Goal: Information Seeking & Learning: Learn about a topic

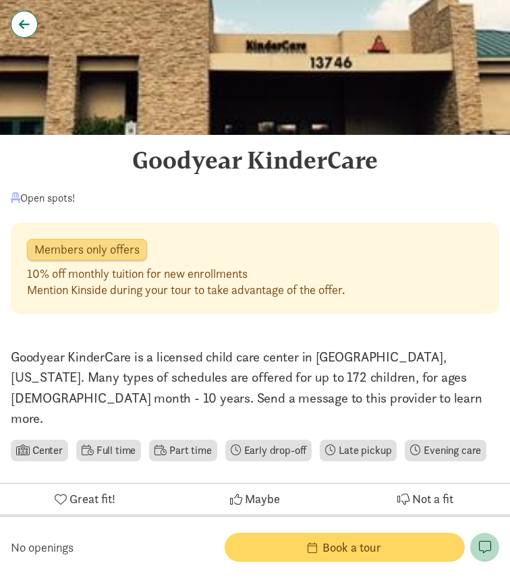
click at [32, 15] on link at bounding box center [24, 24] width 27 height 27
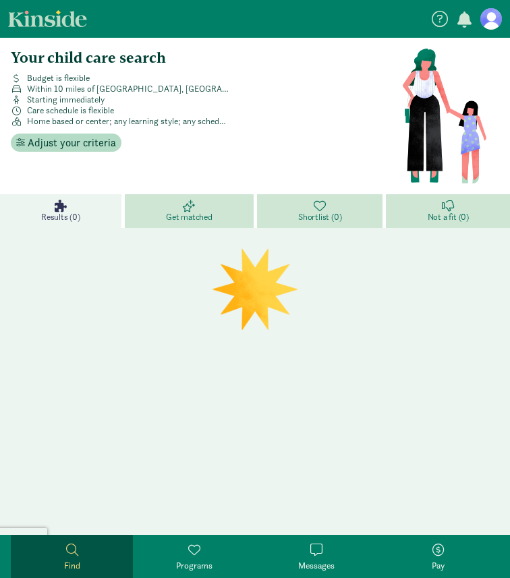
click at [43, 92] on span "Within 10 miles of [GEOGRAPHIC_DATA], [GEOGRAPHIC_DATA] 85024" at bounding box center [128, 89] width 202 height 11
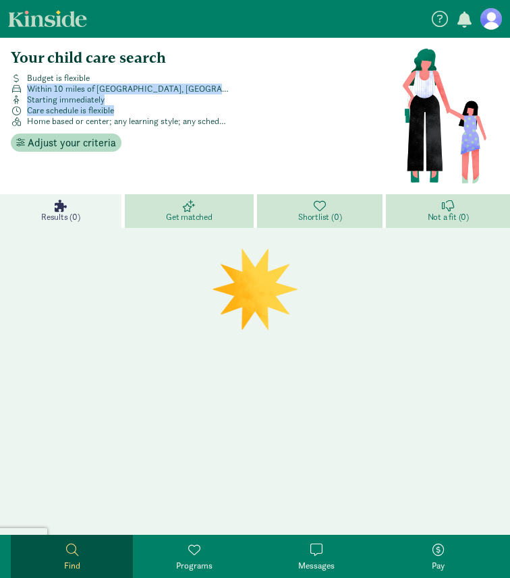
drag, startPoint x: 43, startPoint y: 92, endPoint x: 49, endPoint y: 113, distance: 22.2
click at [49, 113] on div "Budget is flexible Within 10 miles of Phoenix, AZ 85024 Starting immediately Ca…" at bounding box center [203, 100] width 396 height 54
click at [49, 113] on span "Care schedule is flexible" at bounding box center [70, 110] width 87 height 11
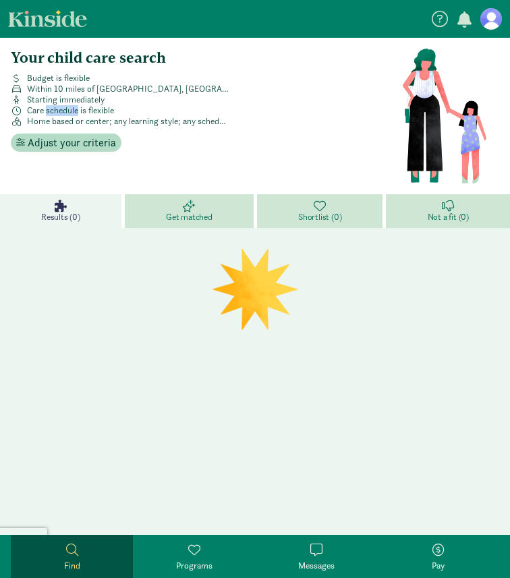
click at [49, 113] on span "Care schedule is flexible" at bounding box center [70, 110] width 87 height 11
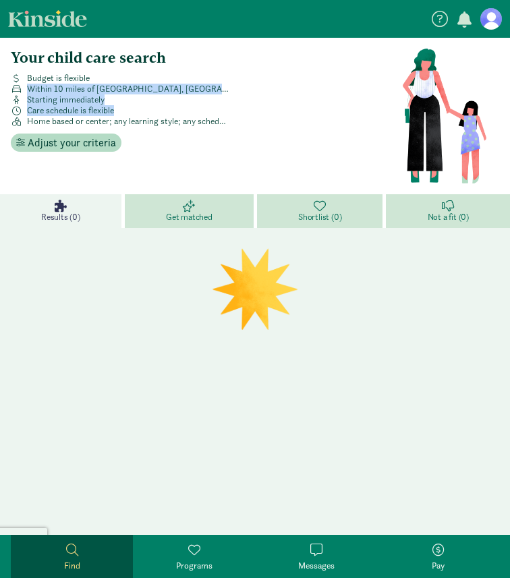
drag, startPoint x: 49, startPoint y: 113, endPoint x: 49, endPoint y: 92, distance: 21.6
click at [49, 92] on div "Budget is flexible Within 10 miles of Phoenix, AZ 85024 Starting immediately Ca…" at bounding box center [203, 100] width 396 height 54
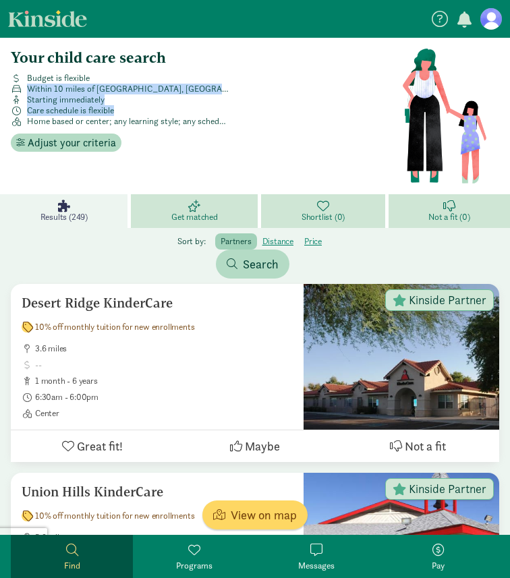
click at [49, 92] on span "Within 10 miles of Phoenix, AZ 85024" at bounding box center [128, 89] width 202 height 11
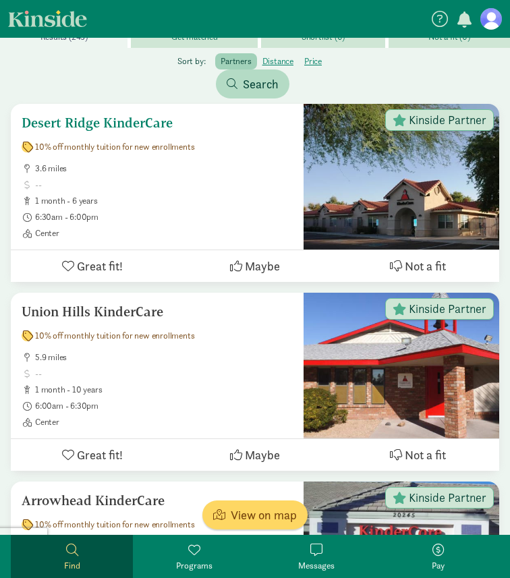
scroll to position [285, 0]
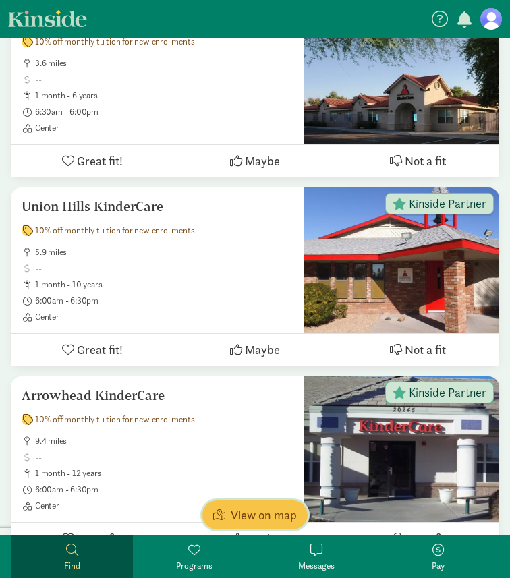
click at [235, 509] on span "View on map" at bounding box center [264, 515] width 66 height 18
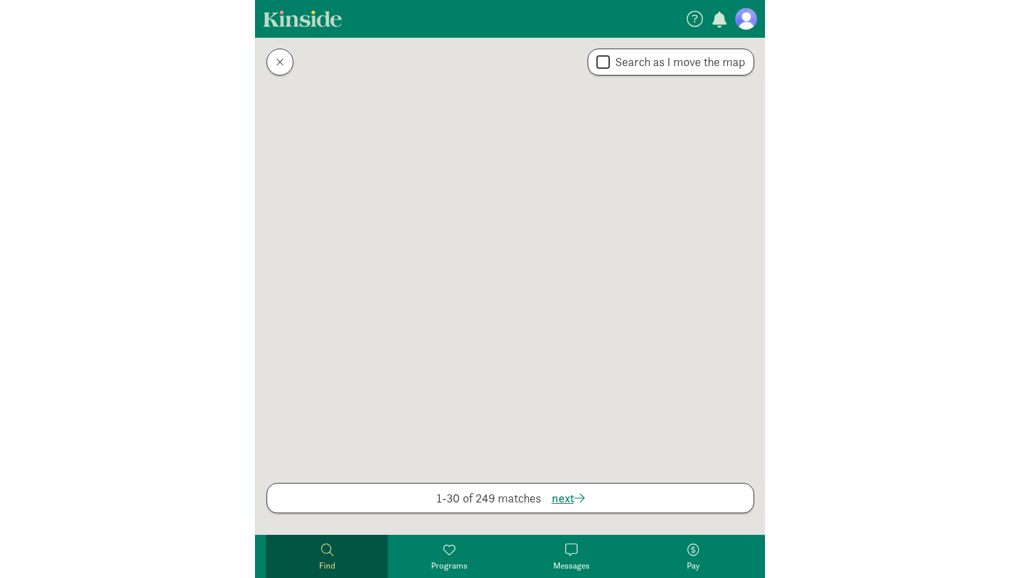
scroll to position [0, 0]
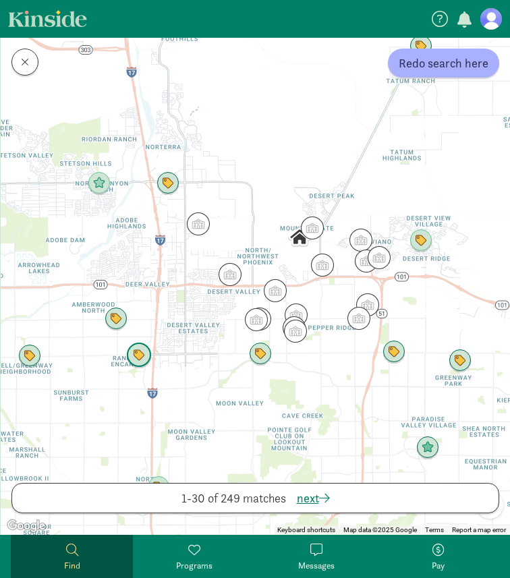
click at [139, 355] on img "Click to see details" at bounding box center [139, 356] width 26 height 26
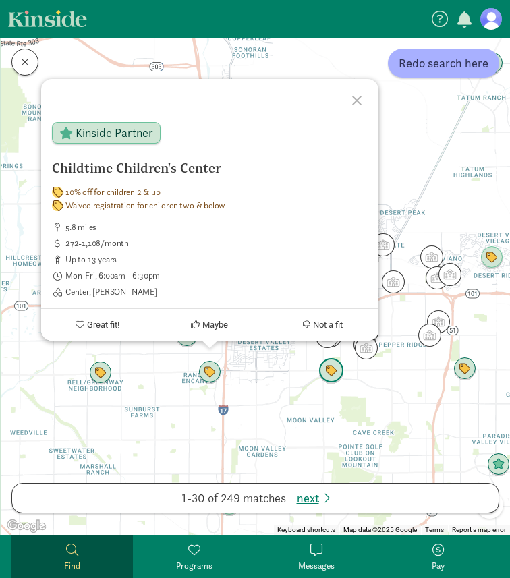
click at [331, 371] on img "Click to see details" at bounding box center [331, 371] width 26 height 26
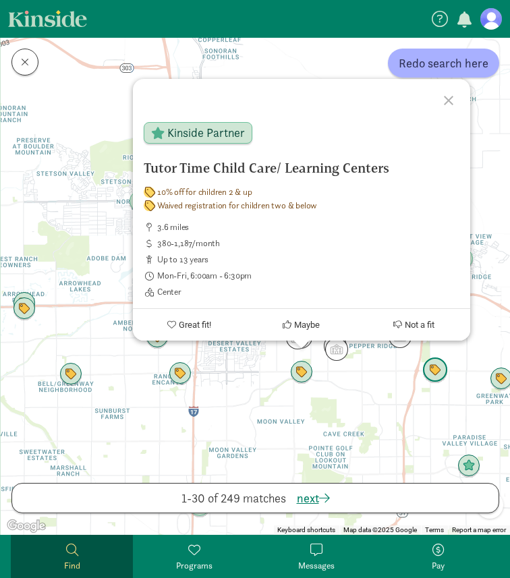
click at [432, 376] on img "Click to see details" at bounding box center [435, 371] width 26 height 26
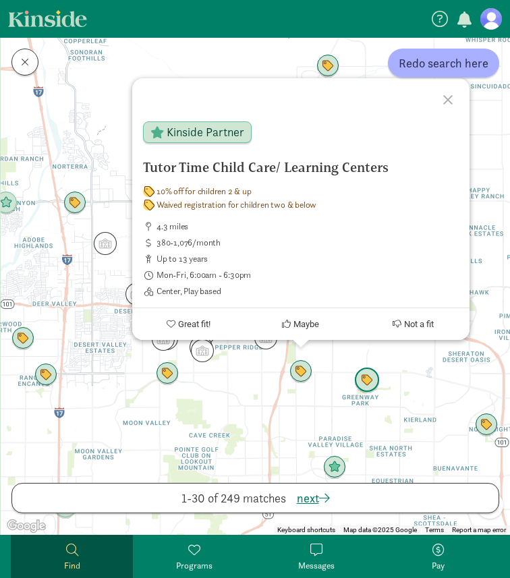
click at [375, 383] on img "Click to see details" at bounding box center [367, 381] width 26 height 26
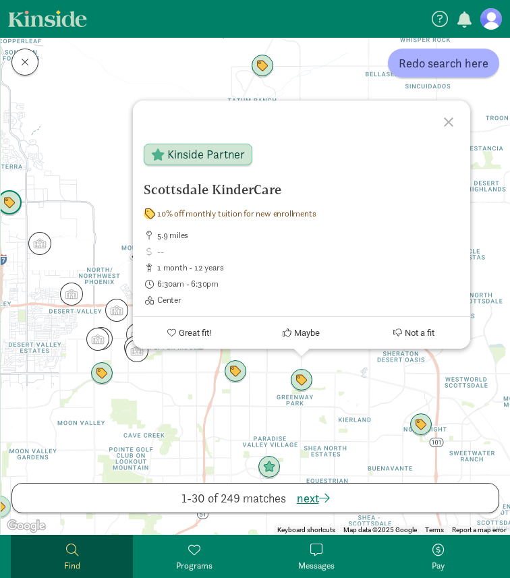
click at [13, 199] on img "Click to see details" at bounding box center [10, 203] width 26 height 26
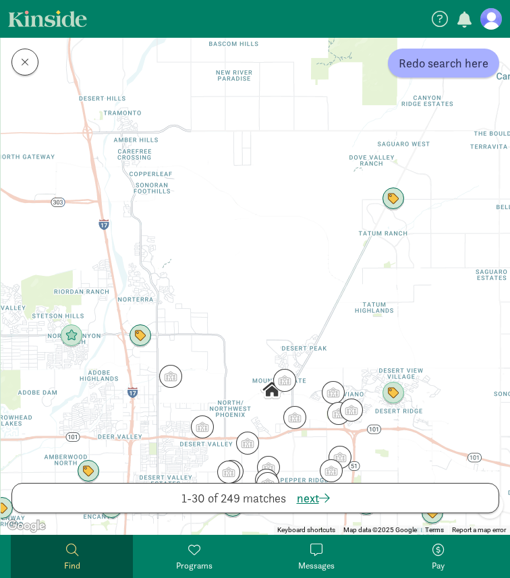
drag, startPoint x: 445, startPoint y: 252, endPoint x: 378, endPoint y: 215, distance: 76.4
click at [377, 215] on div "To navigate, press the arrow keys." at bounding box center [255, 286] width 509 height 497
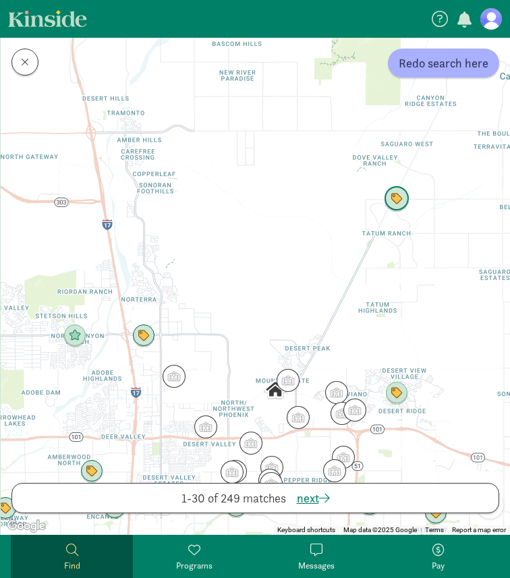
click at [391, 202] on img "Click to see details" at bounding box center [397, 199] width 26 height 26
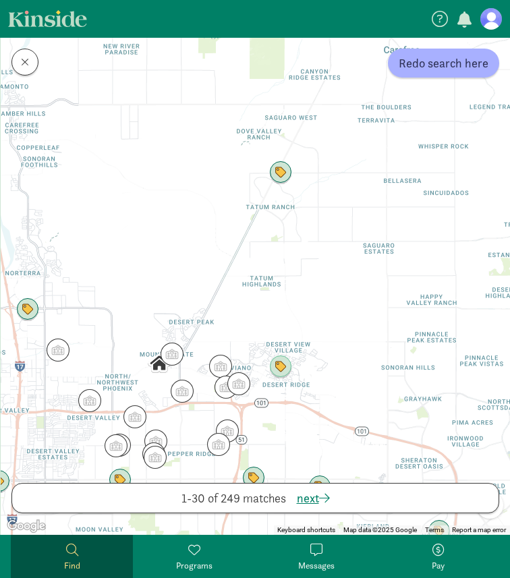
drag, startPoint x: 378, startPoint y: 397, endPoint x: 358, endPoint y: 183, distance: 214.1
click at [358, 183] on div "To navigate, press the arrow keys." at bounding box center [255, 286] width 509 height 497
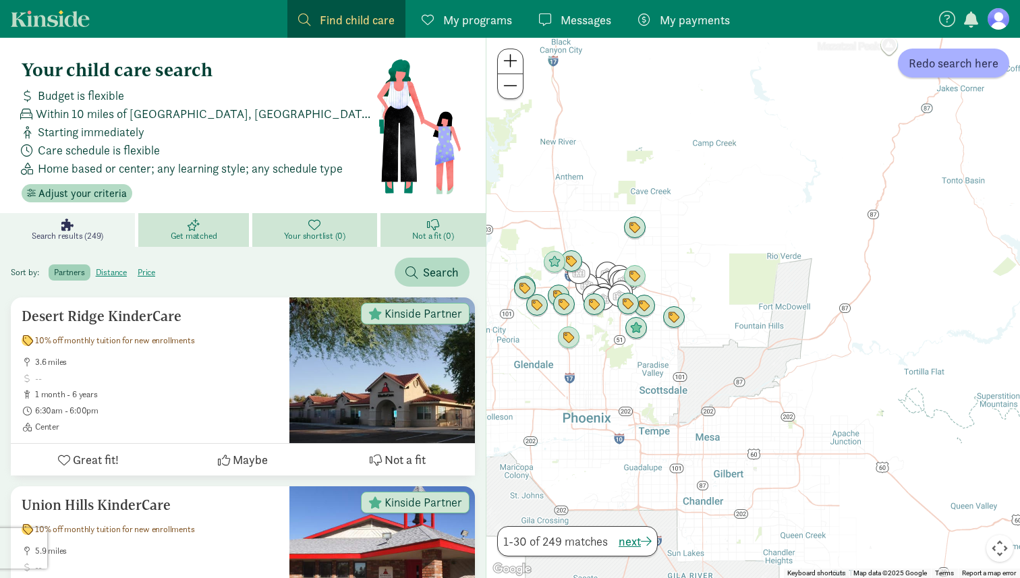
click at [351, 20] on span "Find child care" at bounding box center [357, 20] width 75 height 18
click at [343, 18] on span "Find child care" at bounding box center [357, 20] width 75 height 18
click at [330, 19] on span "Find child care" at bounding box center [357, 20] width 75 height 18
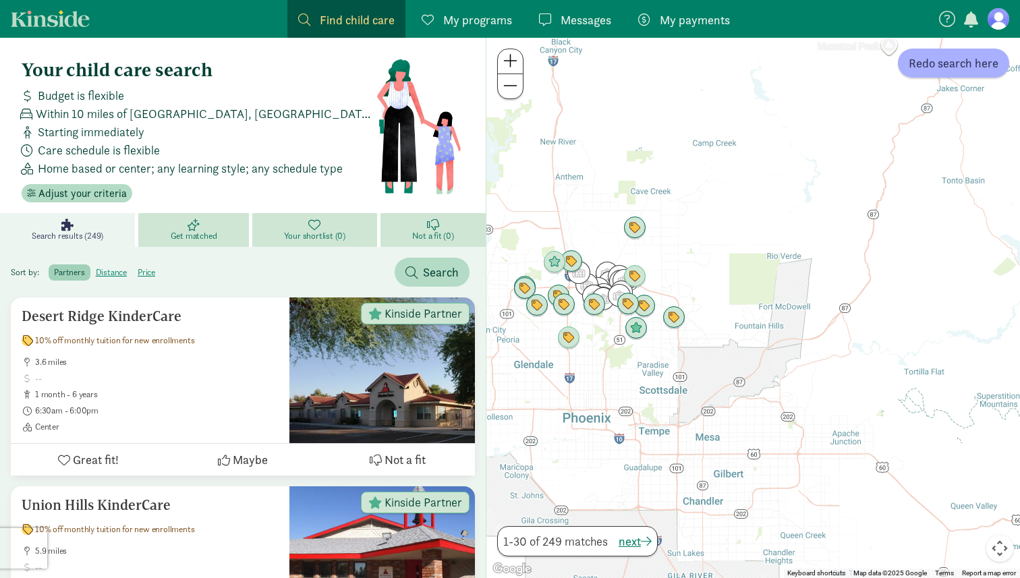
click at [61, 26] on link "Kinside" at bounding box center [50, 18] width 79 height 17
click at [54, 19] on link "Kinside" at bounding box center [50, 18] width 79 height 17
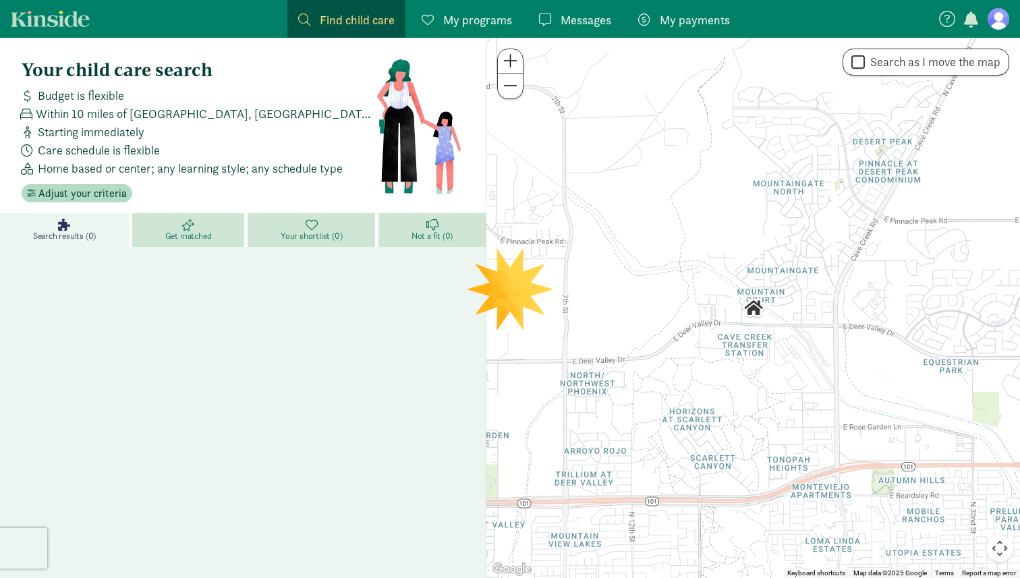
click at [328, 22] on span "Find child care" at bounding box center [357, 20] width 75 height 18
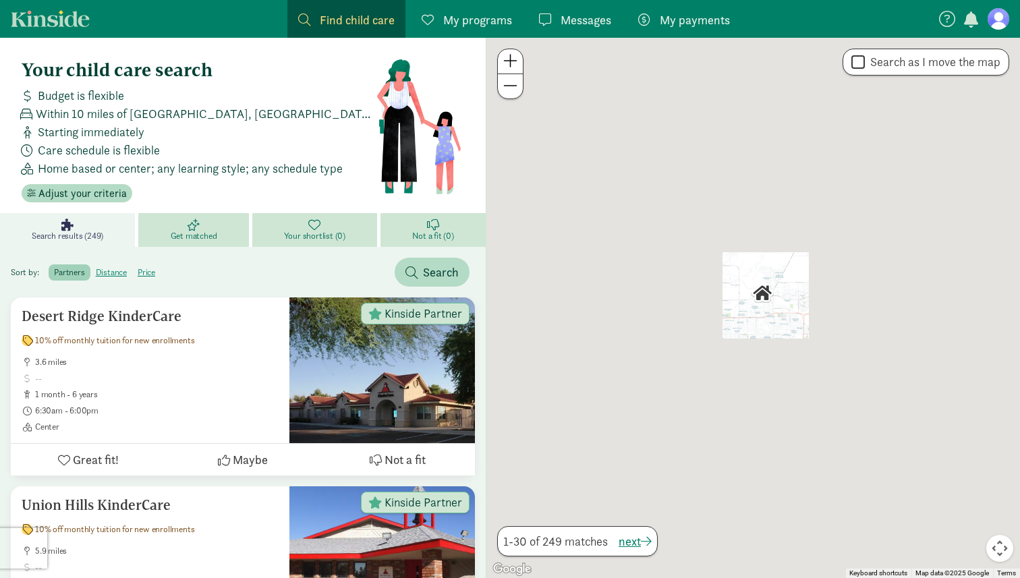
click at [69, 13] on link "Kinside" at bounding box center [50, 18] width 79 height 17
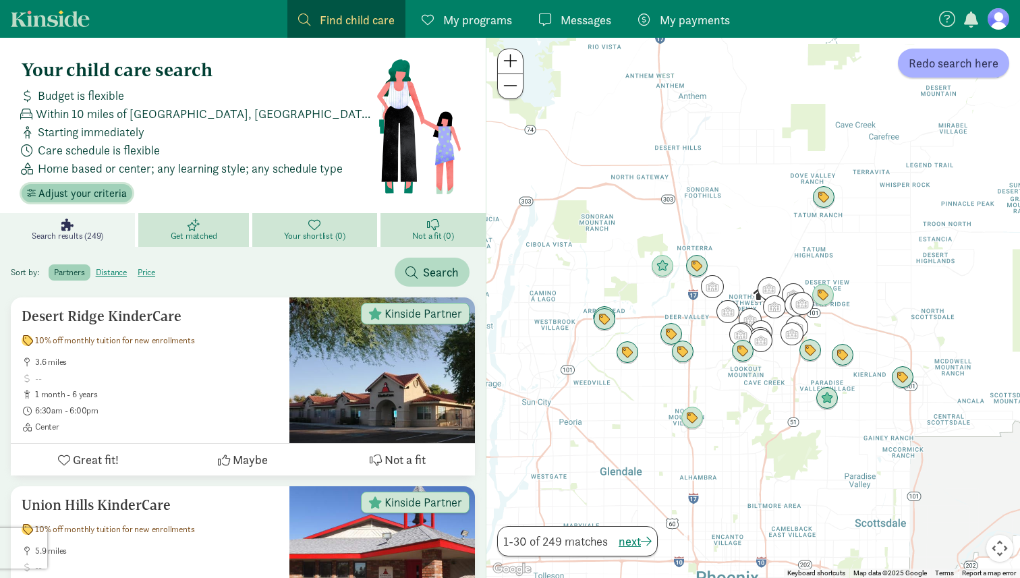
click at [105, 188] on span "Adjust your criteria" at bounding box center [82, 194] width 88 height 16
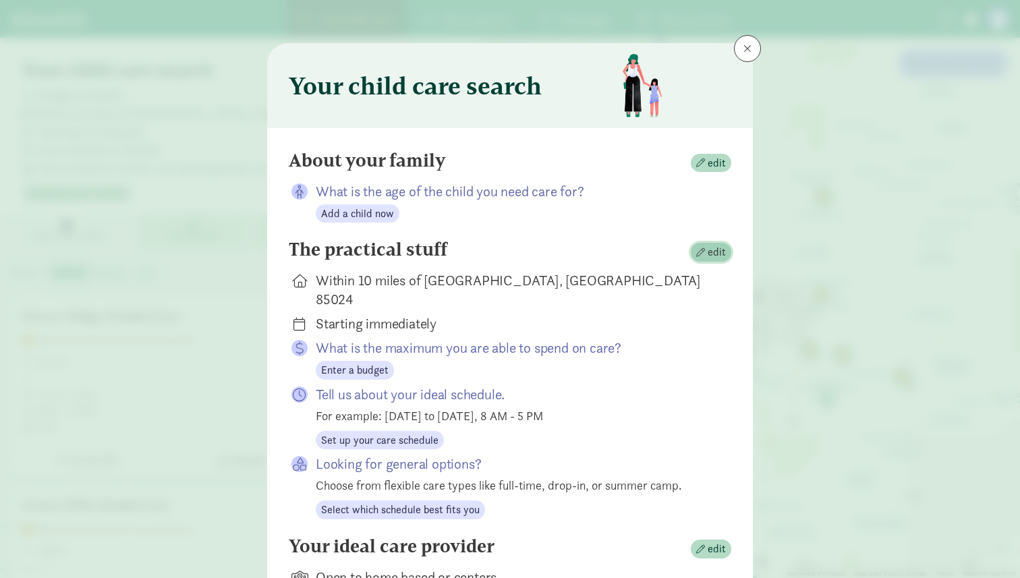
click at [713, 253] on span "edit" at bounding box center [717, 252] width 18 height 16
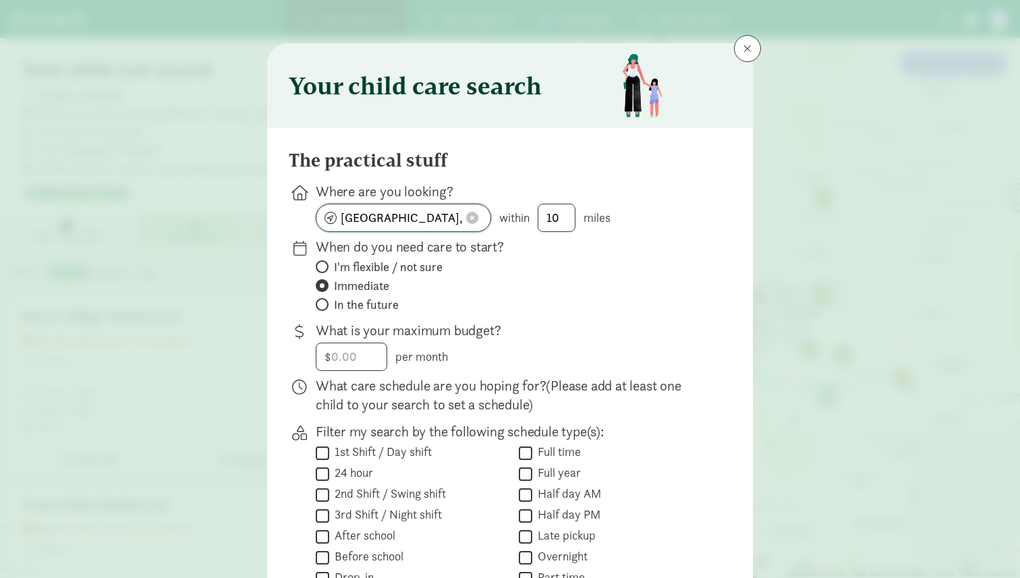
click at [474, 219] on span at bounding box center [472, 218] width 12 height 12
click at [417, 217] on input at bounding box center [403, 217] width 174 height 27
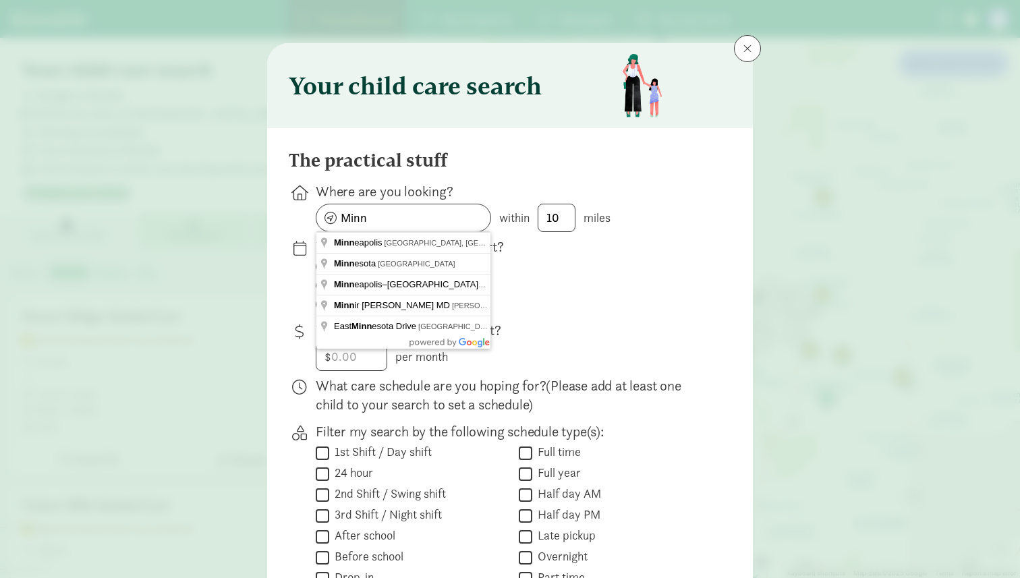
type input "Minneapolis, MN, USA"
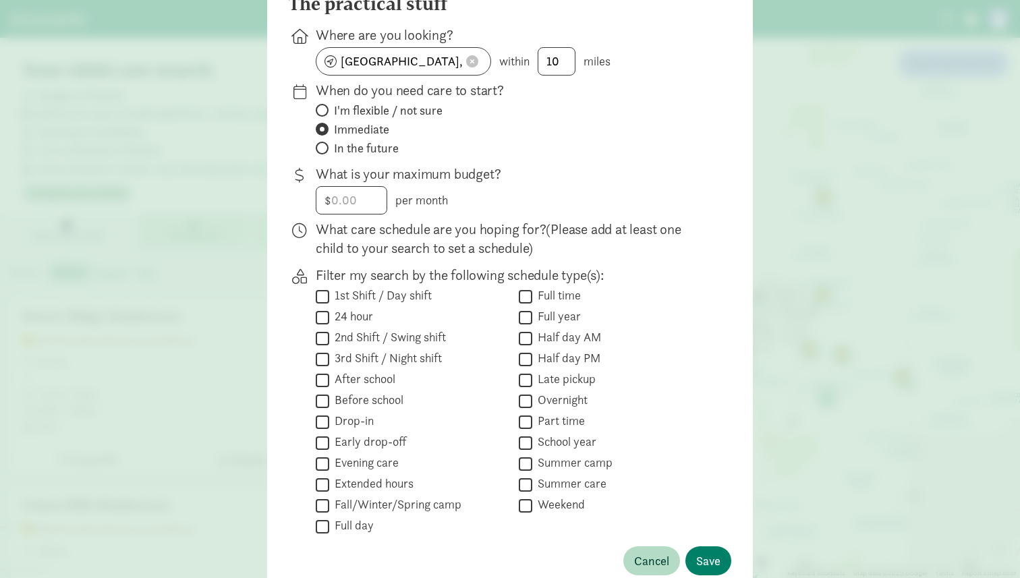
scroll to position [234, 0]
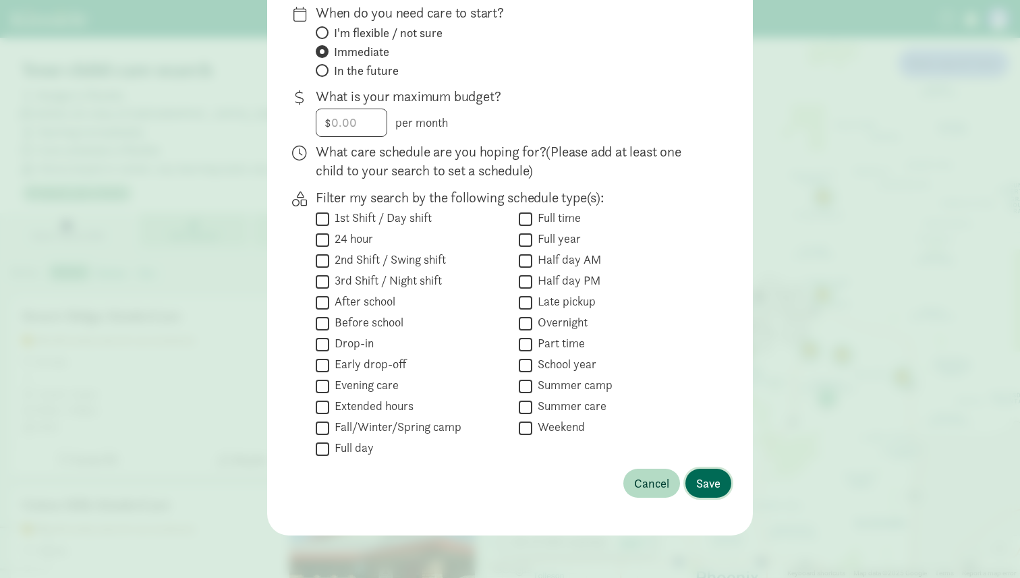
click at [710, 477] on span "Save" at bounding box center [708, 483] width 24 height 18
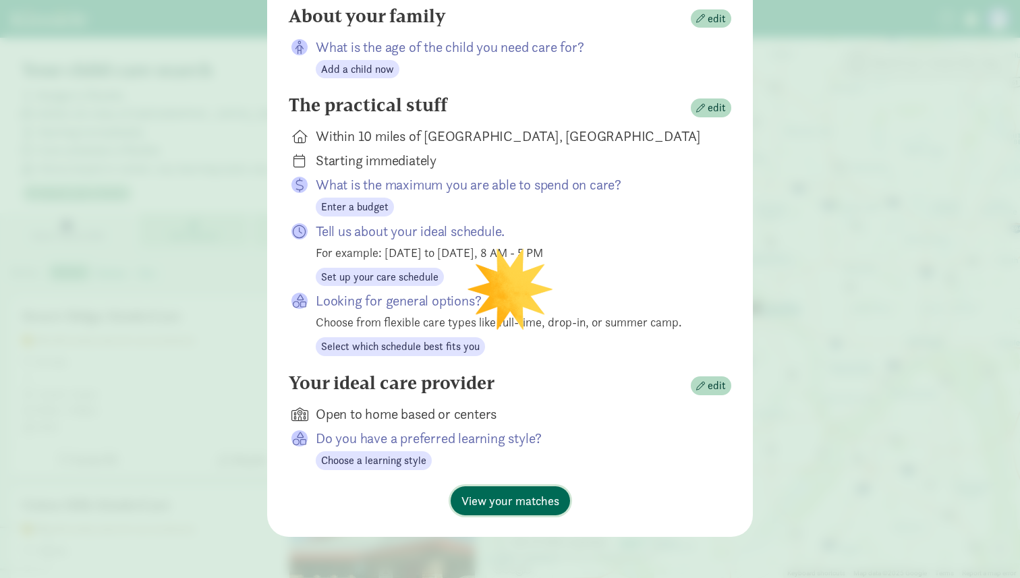
click at [538, 501] on span "View your matches" at bounding box center [510, 501] width 98 height 18
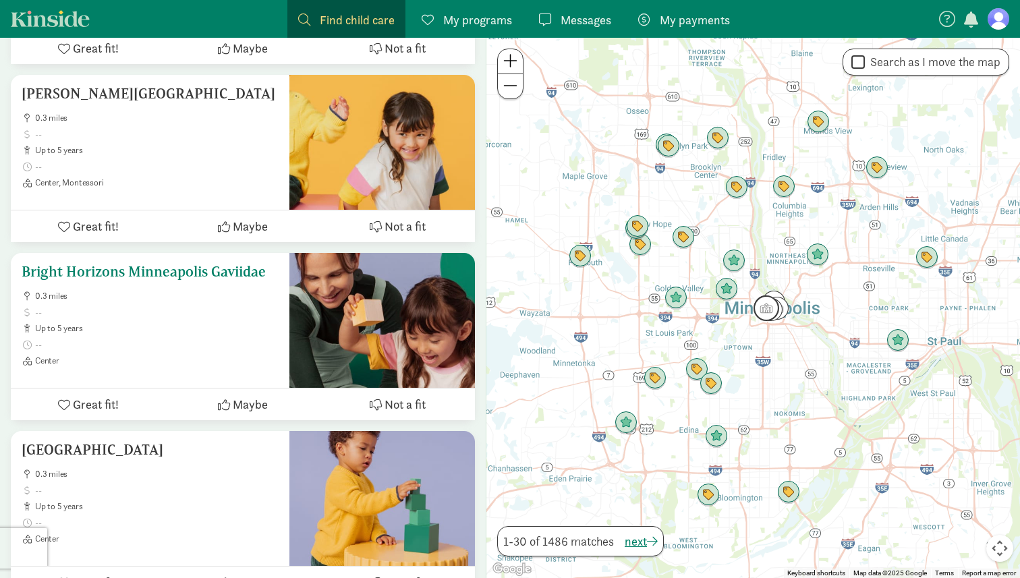
scroll to position [5304, 0]
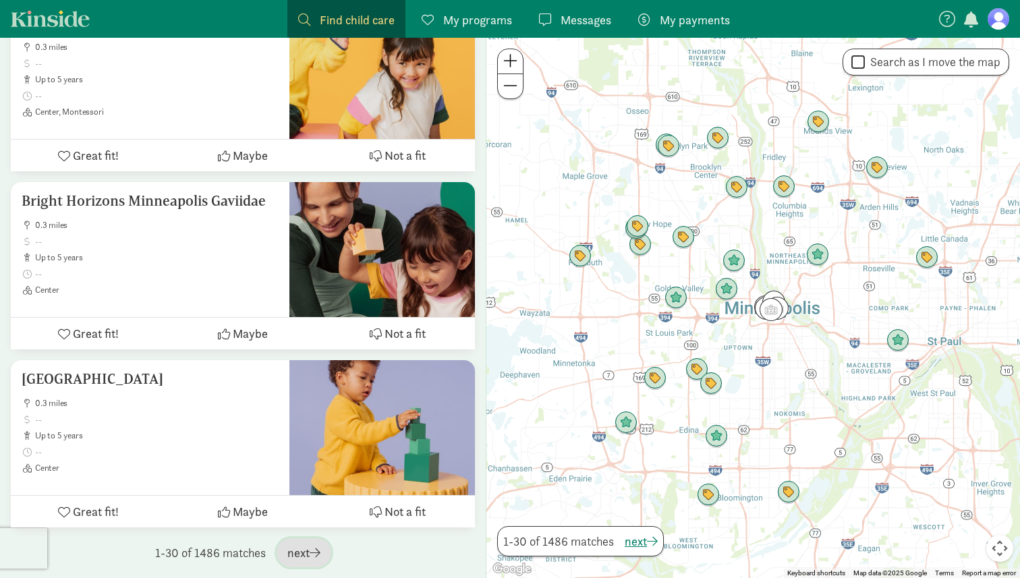
click at [306, 553] on span "next" at bounding box center [303, 553] width 33 height 18
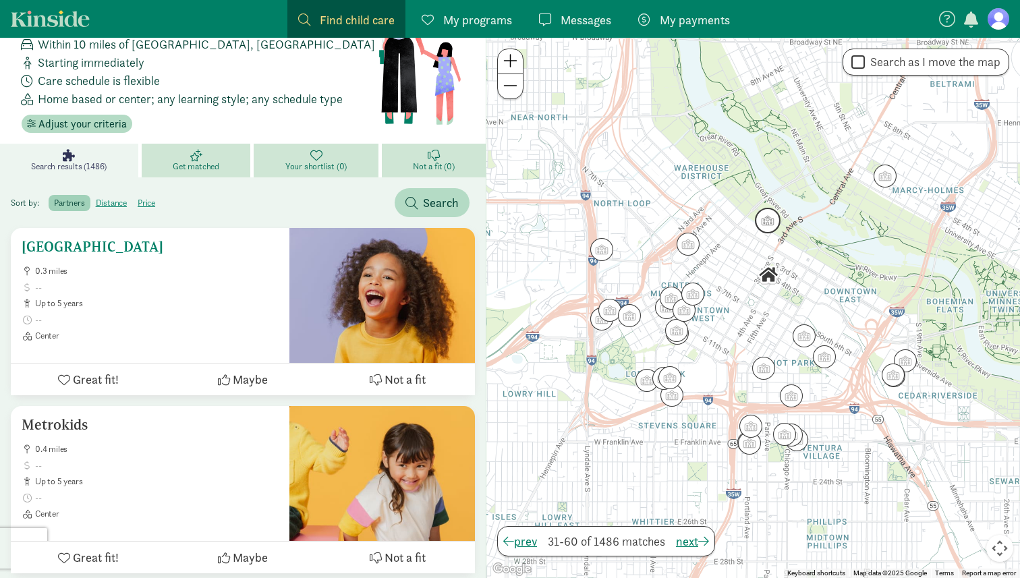
scroll to position [0, 0]
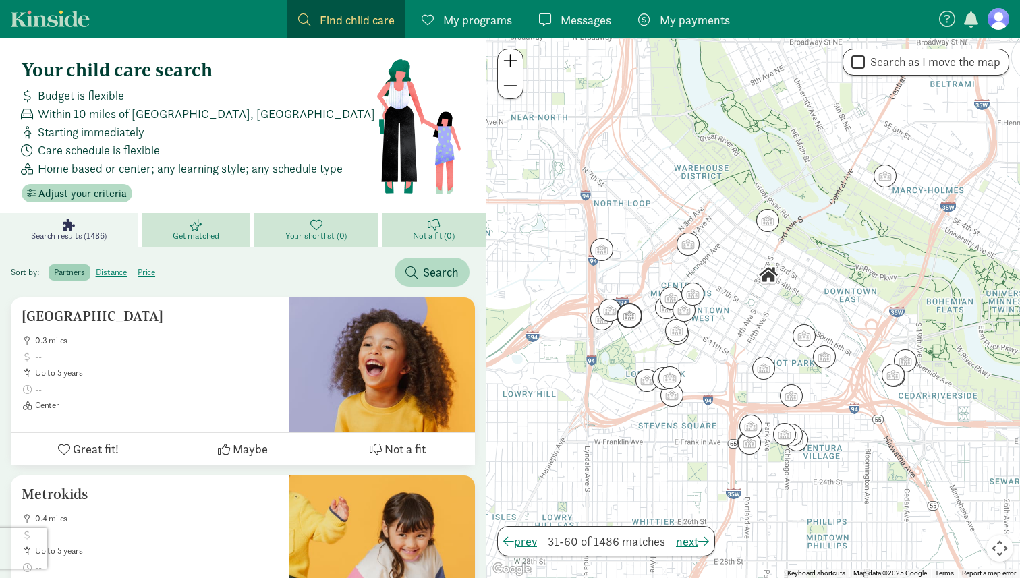
click at [617, 308] on img "Click to see details" at bounding box center [630, 316] width 26 height 26
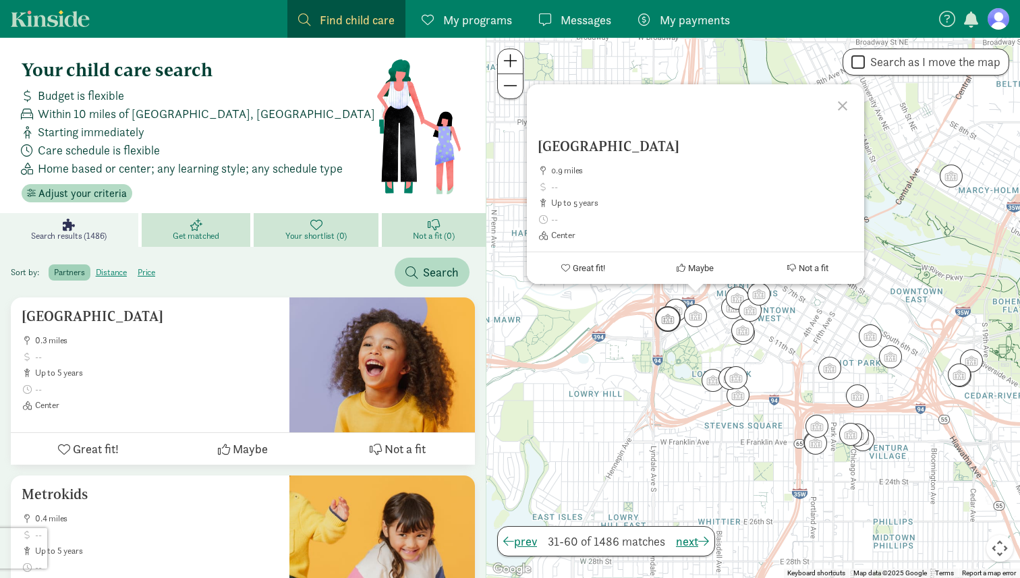
click at [663, 318] on img "Click to see details" at bounding box center [668, 319] width 26 height 26
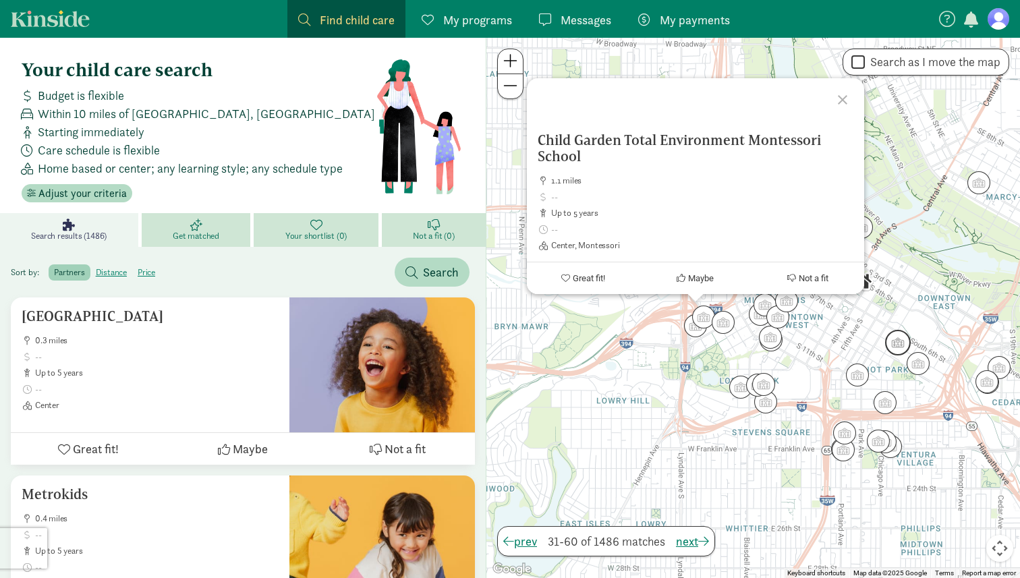
click at [903, 346] on img "Click to see details" at bounding box center [898, 343] width 26 height 26
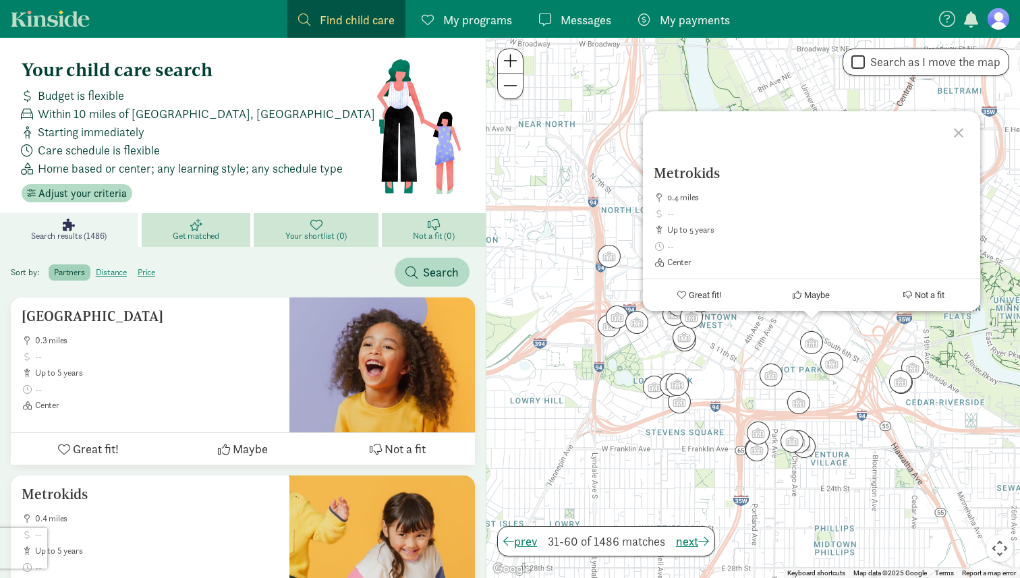
click at [849, 364] on div "To navigate, press the arrow keys. Metrokids 0.4 miles up to 5 years Center Gre…" at bounding box center [753, 308] width 534 height 540
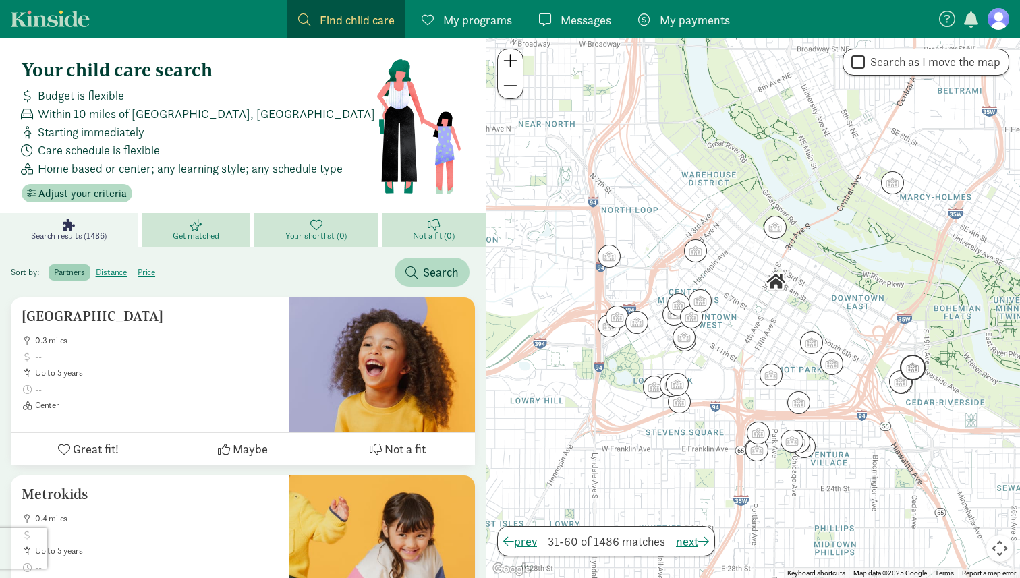
click at [903, 360] on img "Click to see details" at bounding box center [913, 368] width 26 height 26
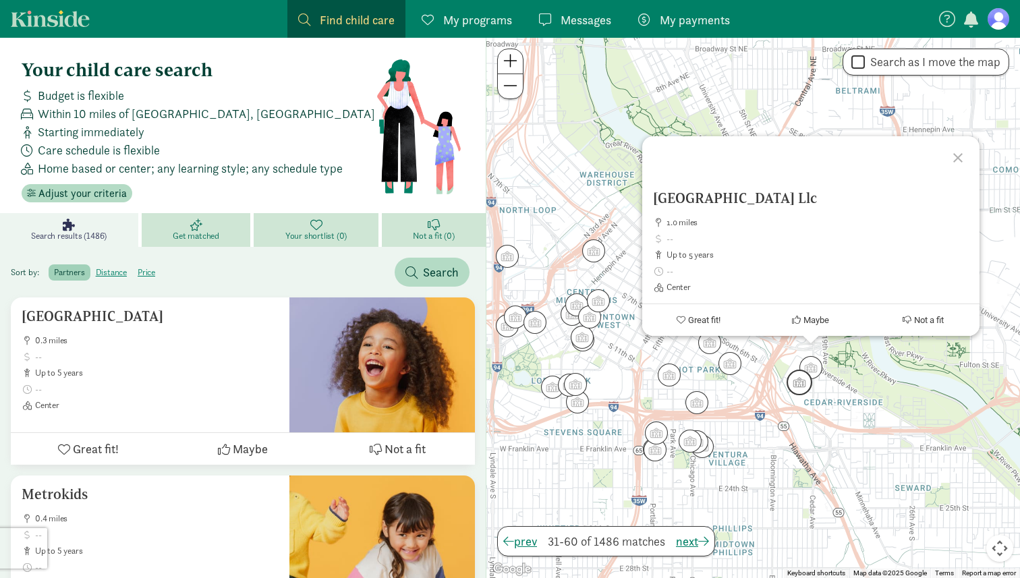
click at [806, 388] on img "Click to see details" at bounding box center [800, 383] width 26 height 26
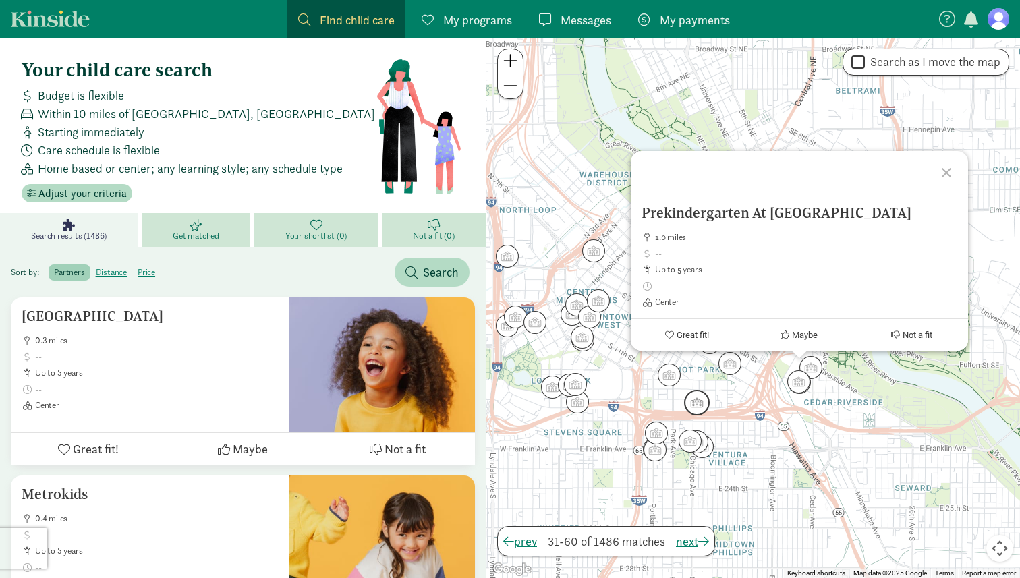
click at [693, 407] on img "Click to see details" at bounding box center [697, 403] width 26 height 26
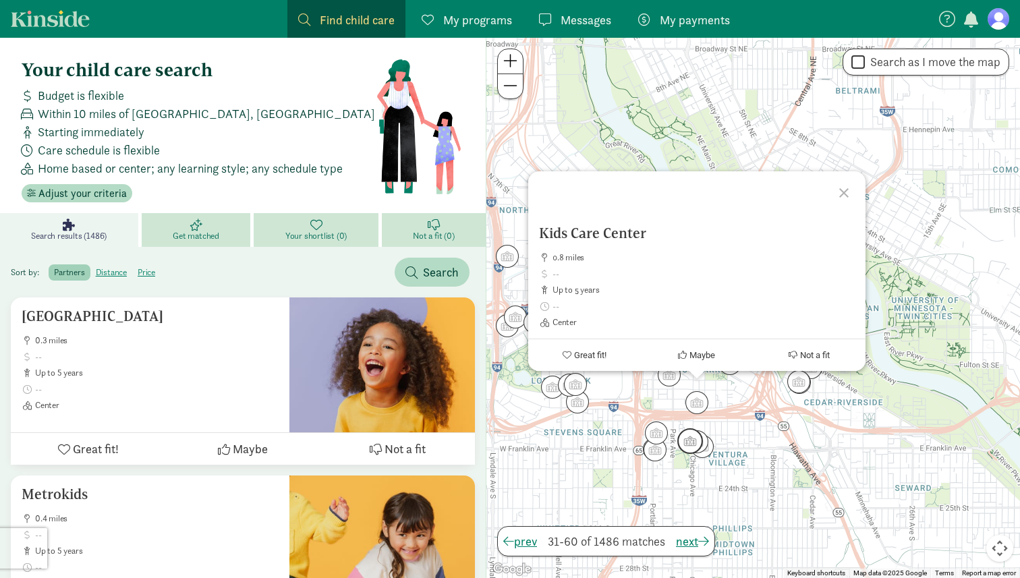
click at [691, 440] on img "Click to see details" at bounding box center [690, 441] width 26 height 26
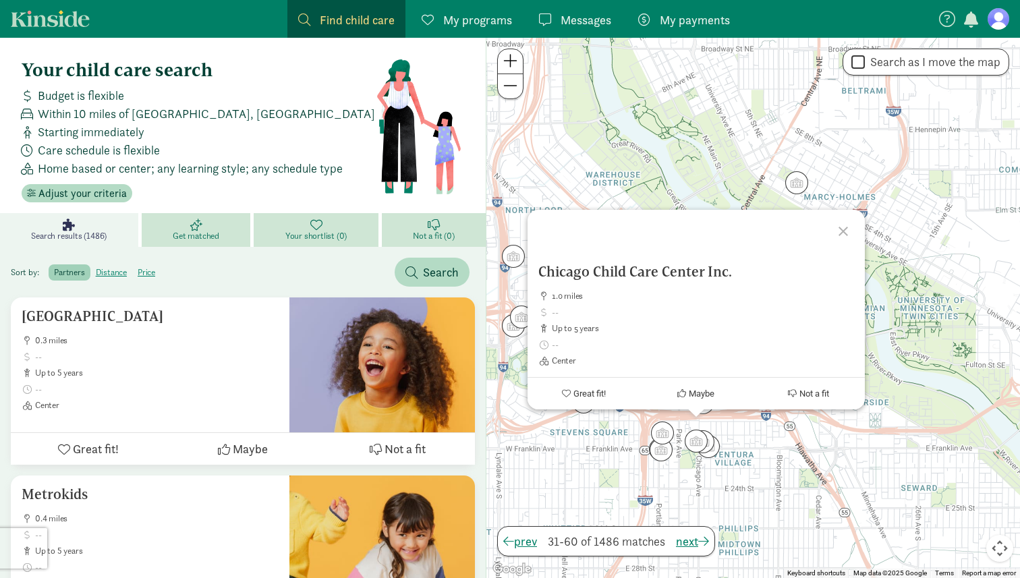
click at [743, 445] on div "To navigate, press the arrow keys. Chicago Child Care Center Inc. 1.0 miles up …" at bounding box center [753, 308] width 534 height 540
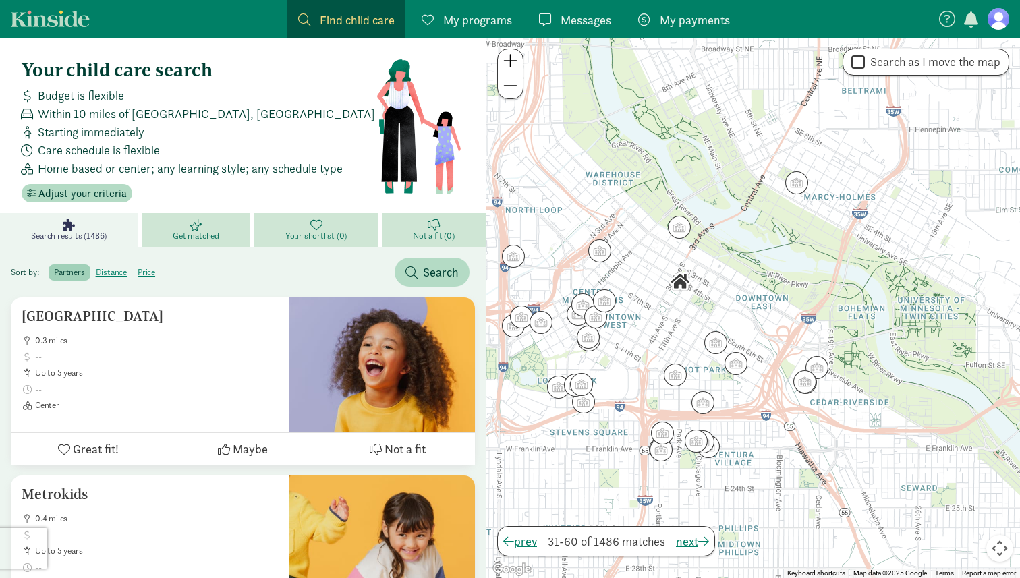
click at [743, 445] on div "To navigate, press the arrow keys." at bounding box center [753, 308] width 534 height 540
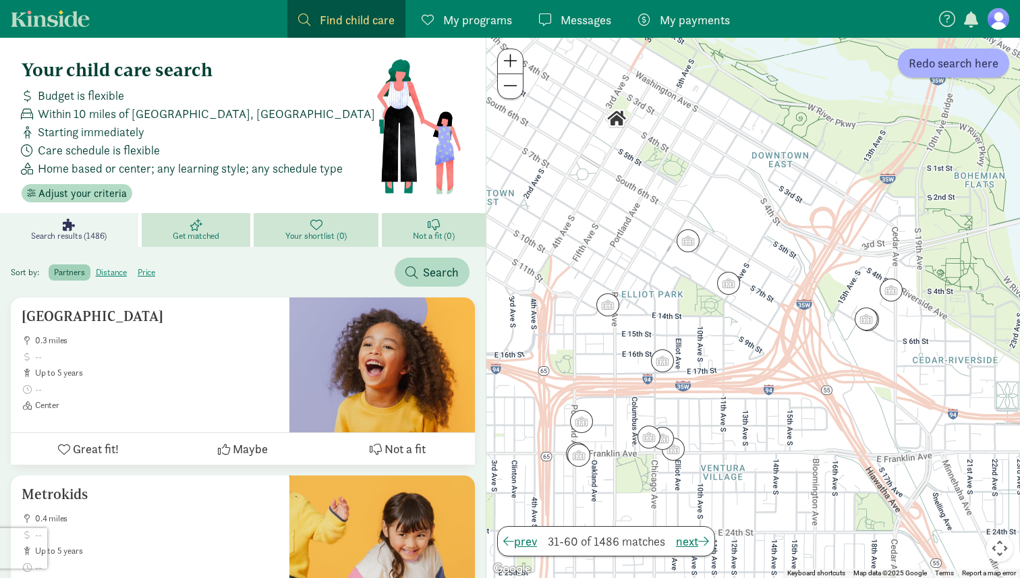
click at [578, 416] on img "Click to see details" at bounding box center [581, 421] width 23 height 23
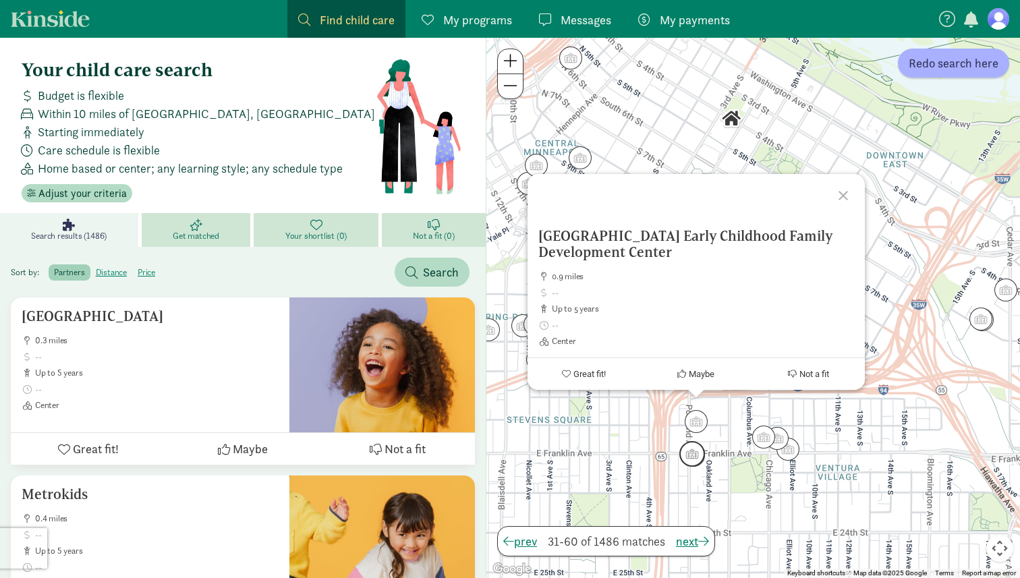
click at [691, 459] on img "Click to see details" at bounding box center [692, 454] width 26 height 26
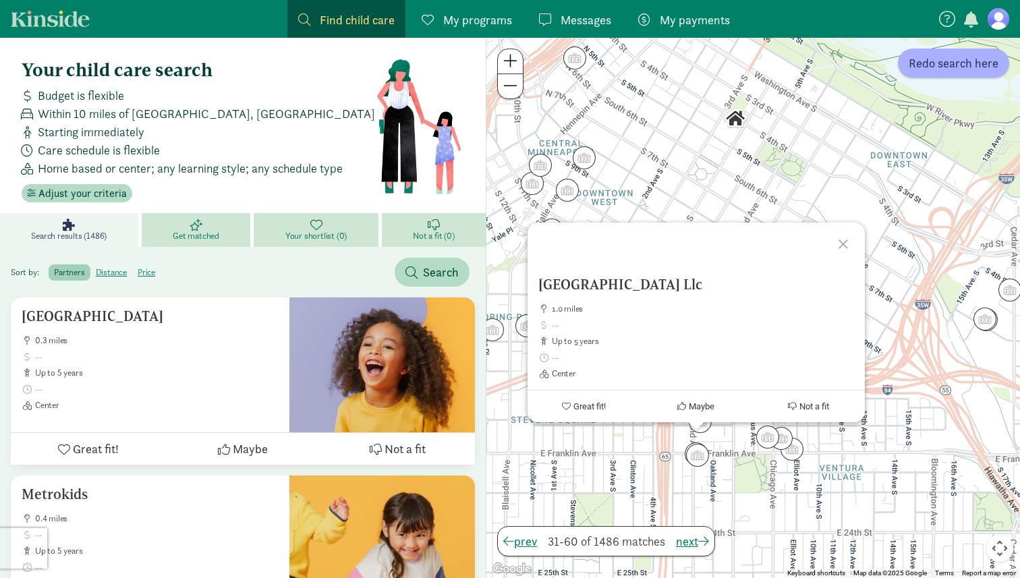
click at [807, 449] on div "To navigate, press the arrow keys. City Child Care Center Llc 1.0 miles up to 5…" at bounding box center [753, 308] width 534 height 540
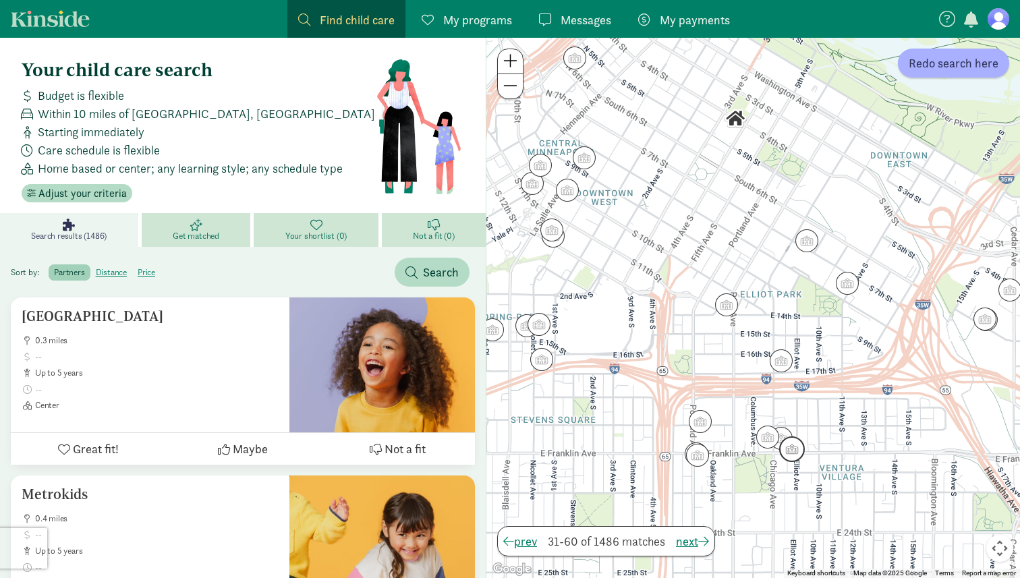
click at [795, 449] on img "Click to see details" at bounding box center [792, 449] width 26 height 26
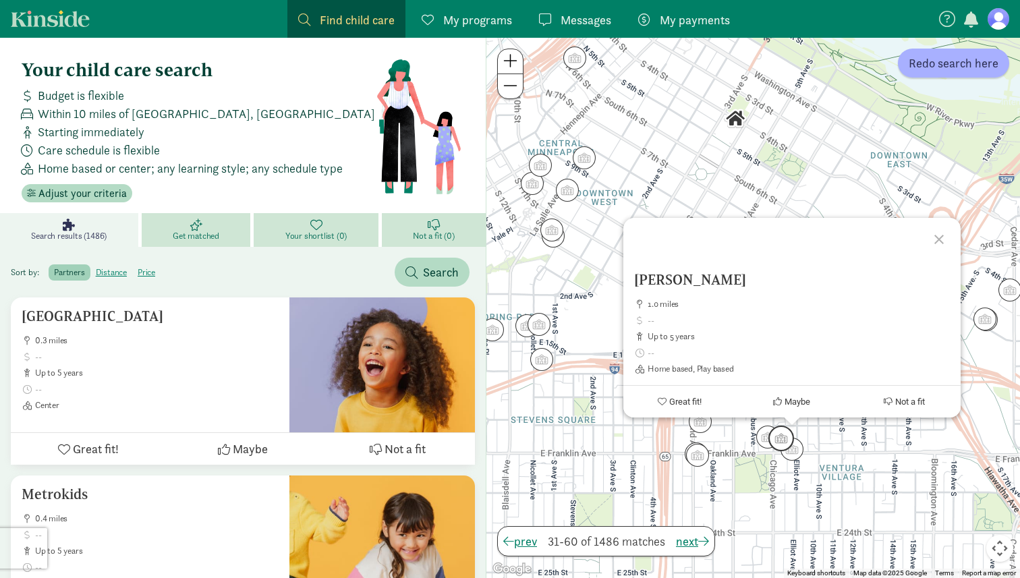
click at [782, 434] on img "Click to see details" at bounding box center [781, 439] width 26 height 26
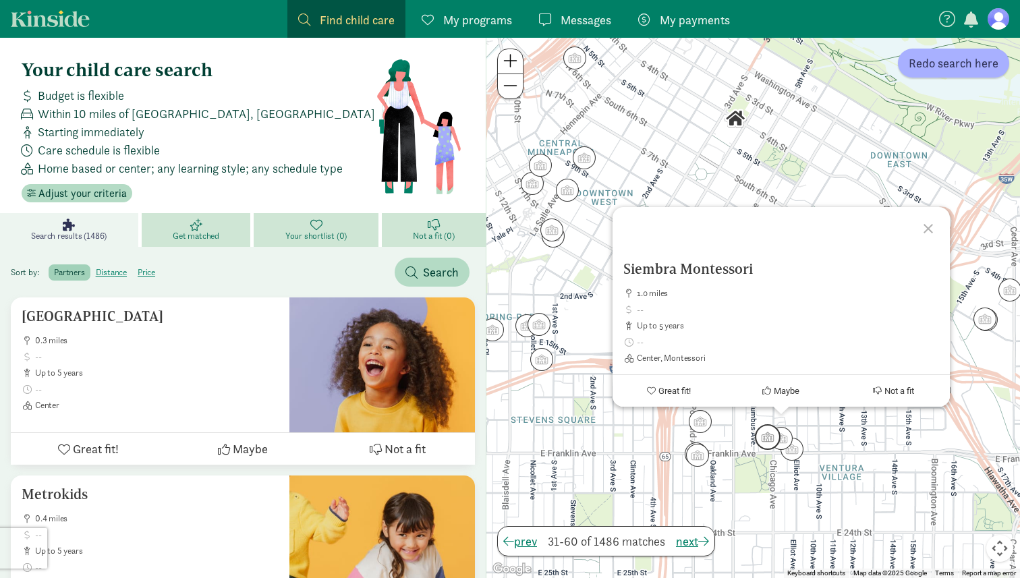
click at [766, 434] on img "Click to see details" at bounding box center [768, 437] width 26 height 26
click at [74, 268] on label "partners" at bounding box center [69, 272] width 41 height 16
click at [54, 267] on input "partners" at bounding box center [54, 267] width 0 height 0
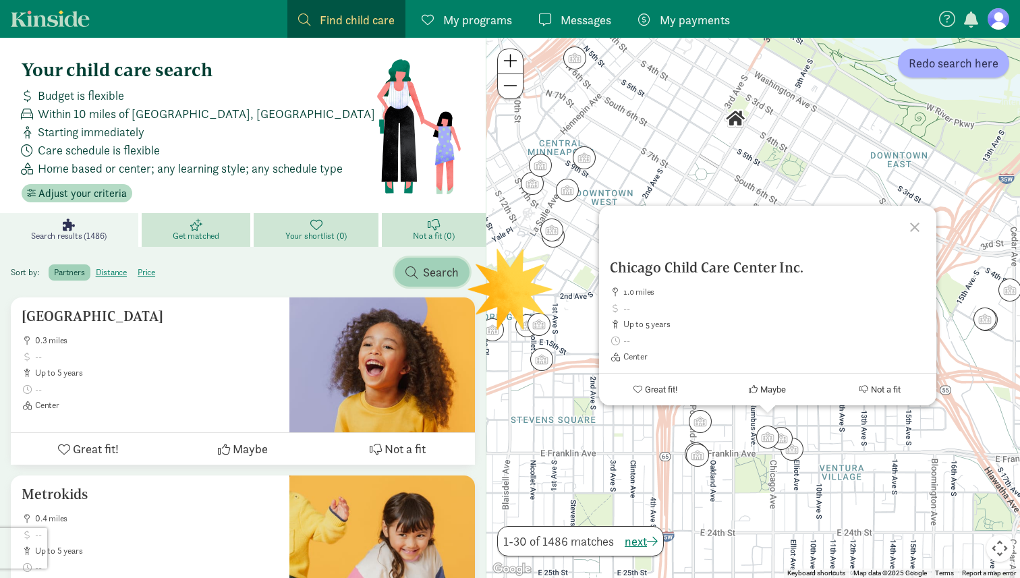
click at [422, 272] on span "Search" at bounding box center [431, 272] width 53 height 18
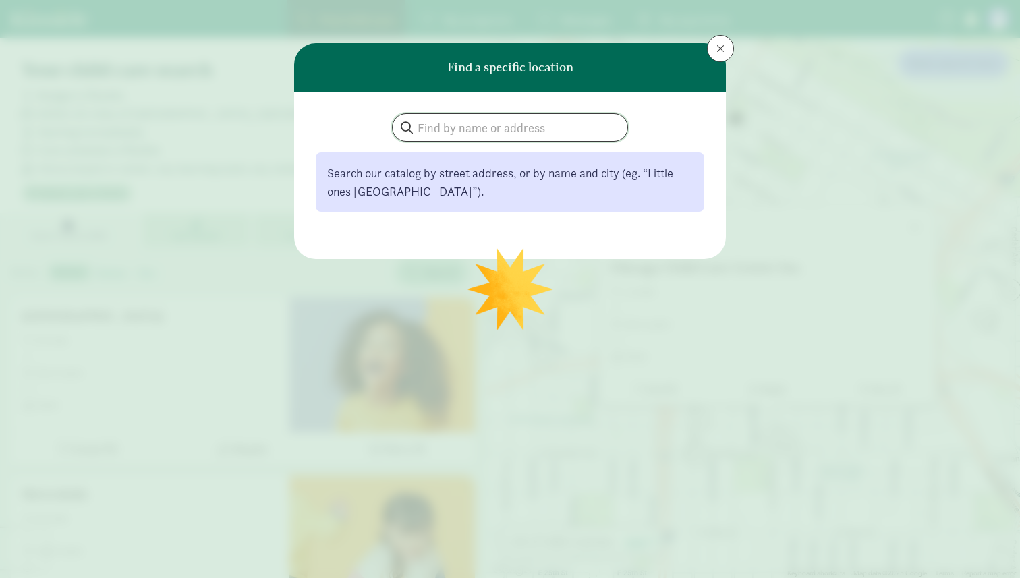
click at [440, 121] on input "search" at bounding box center [510, 127] width 235 height 27
type input "montessori"
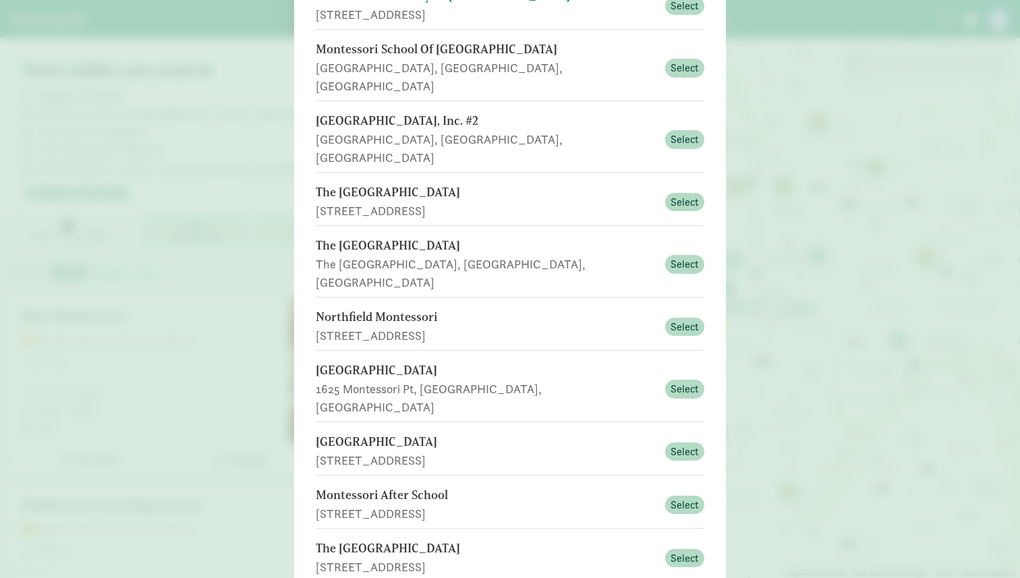
scroll to position [190, 0]
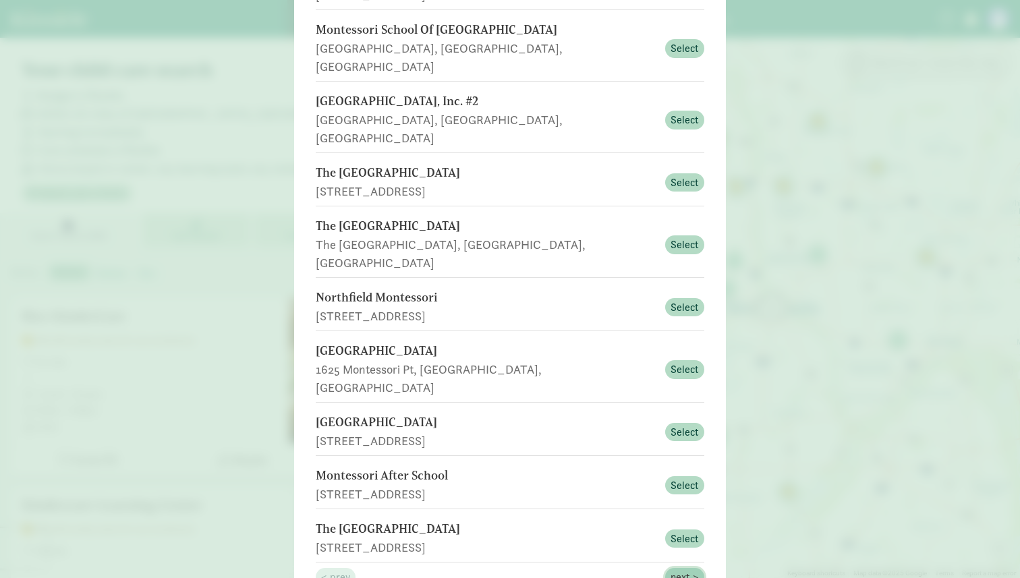
click at [686, 569] on span "next >" at bounding box center [685, 577] width 28 height 16
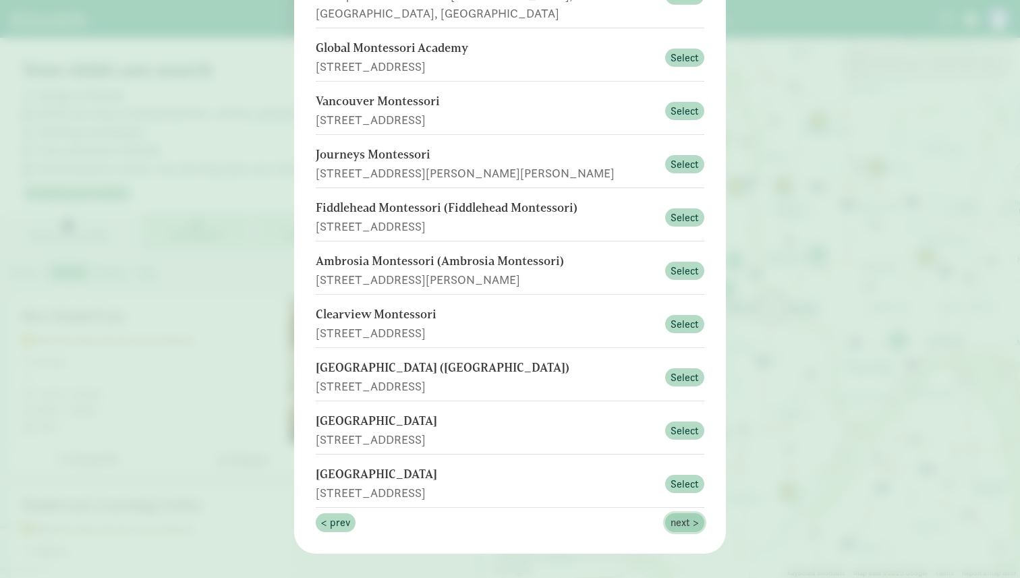
click at [684, 515] on span "next >" at bounding box center [685, 523] width 28 height 16
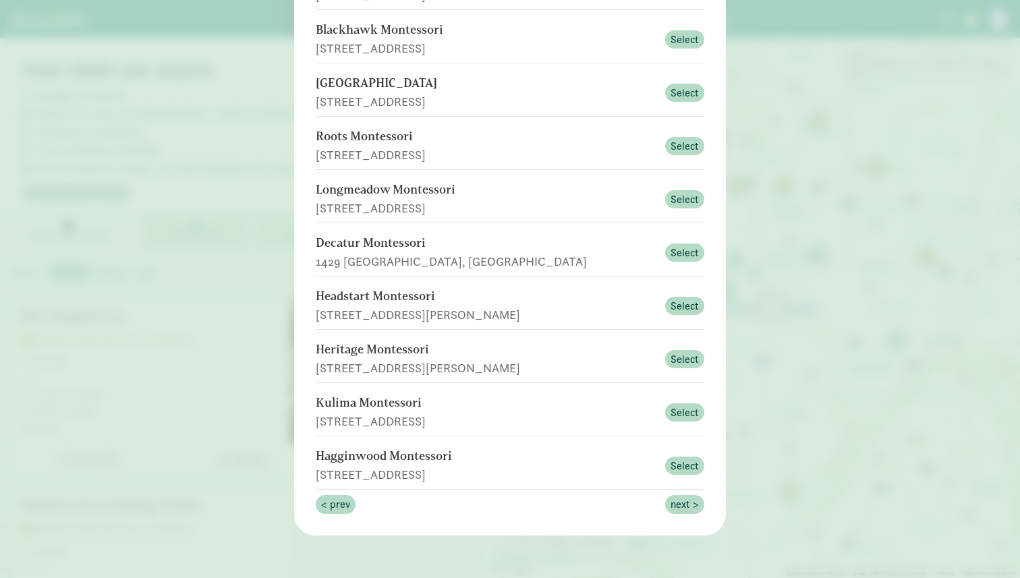
drag, startPoint x: 403, startPoint y: 248, endPoint x: 616, endPoint y: 517, distance: 342.9
click at [617, 517] on div "montessori Alamo Montessori 1350 Danville Blvd, Alamo, CA Select Blackhawk Mont…" at bounding box center [510, 219] width 432 height 634
click at [695, 507] on span "next >" at bounding box center [685, 504] width 28 height 16
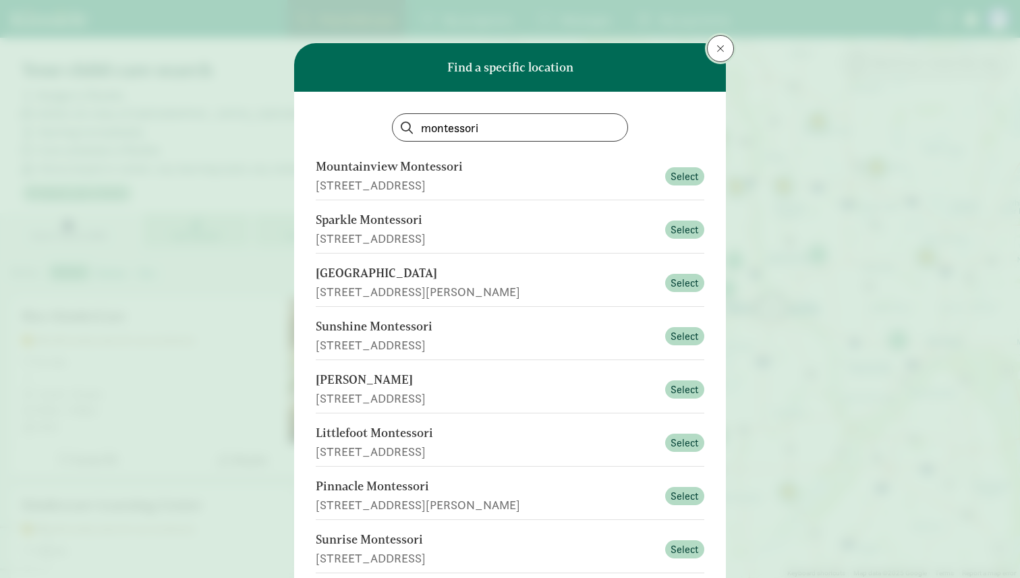
click at [710, 57] on button at bounding box center [720, 48] width 27 height 27
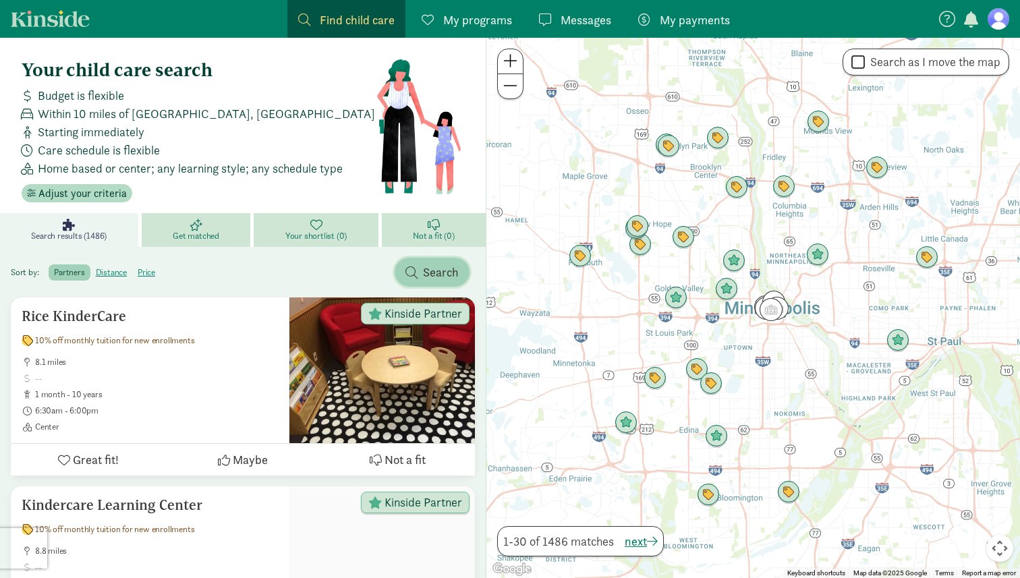
click at [431, 268] on span "Search" at bounding box center [441, 272] width 36 height 18
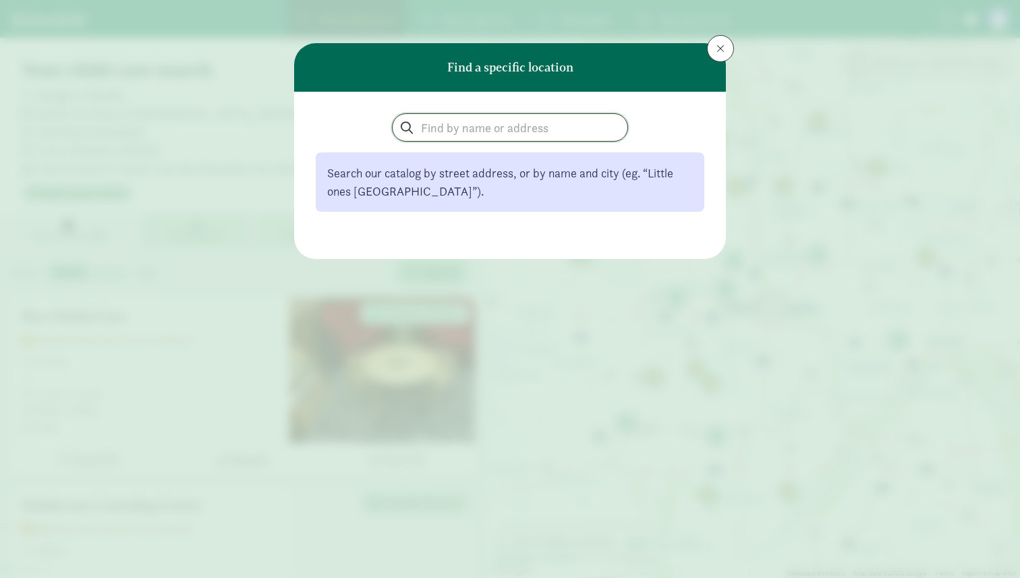
click at [444, 136] on input "search" at bounding box center [510, 127] width 235 height 27
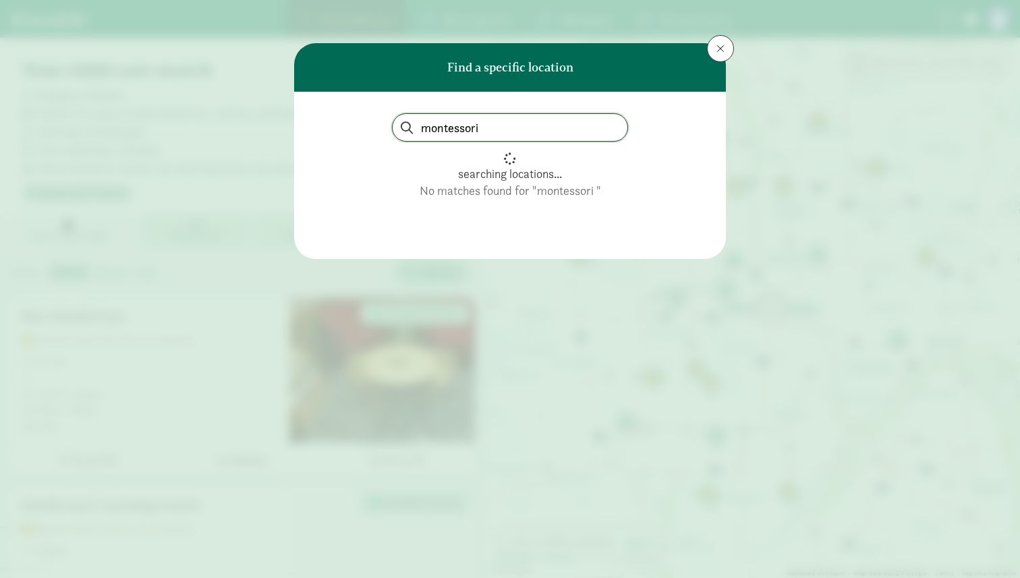
type input "montessori"
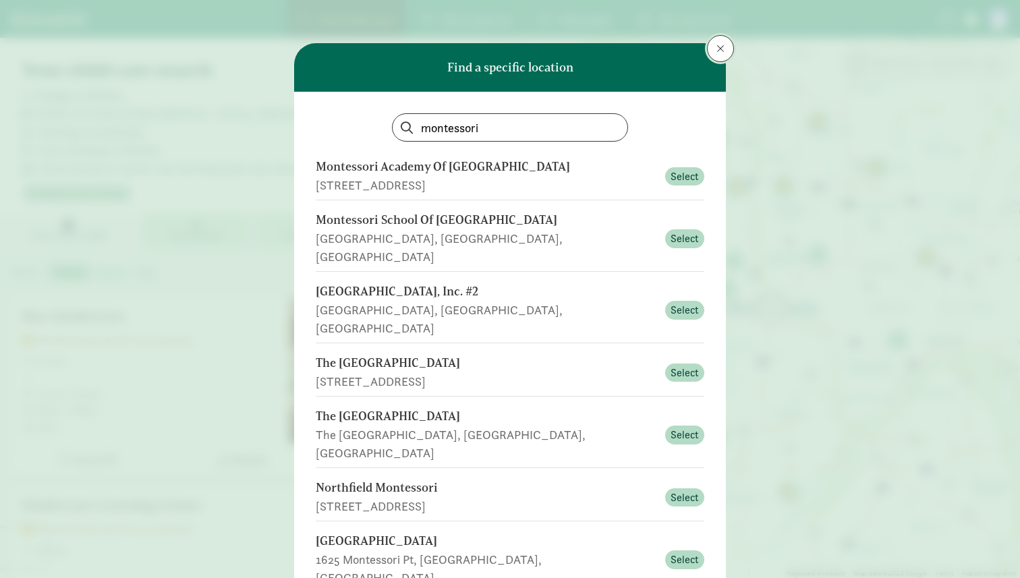
click at [718, 55] on button at bounding box center [720, 48] width 27 height 27
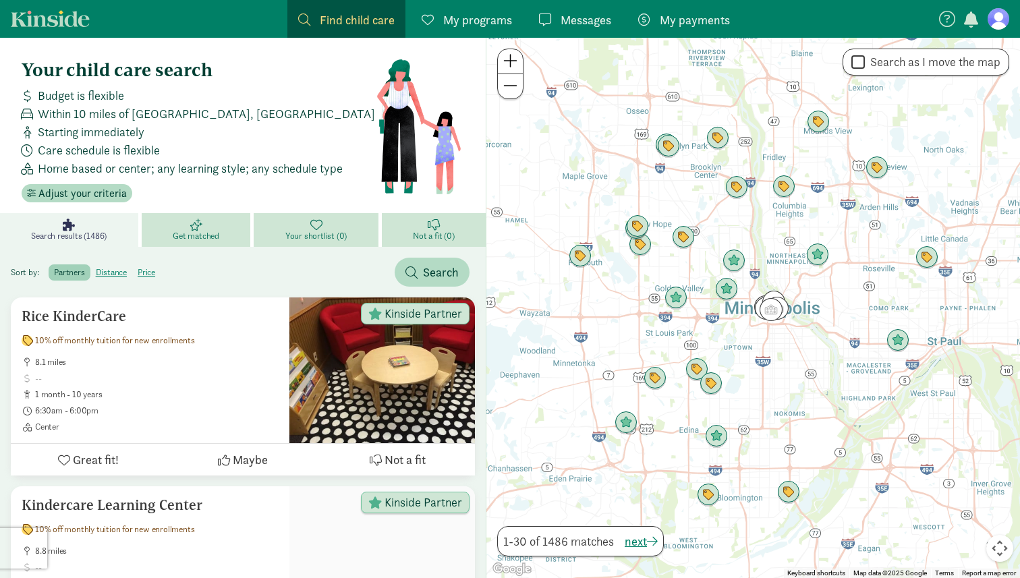
click at [115, 181] on div "Your child care search Budget is flexible Within 10 miles of Minneapolis, MN St…" at bounding box center [199, 130] width 354 height 143
click at [115, 184] on button "Adjust your criteria" at bounding box center [77, 193] width 111 height 19
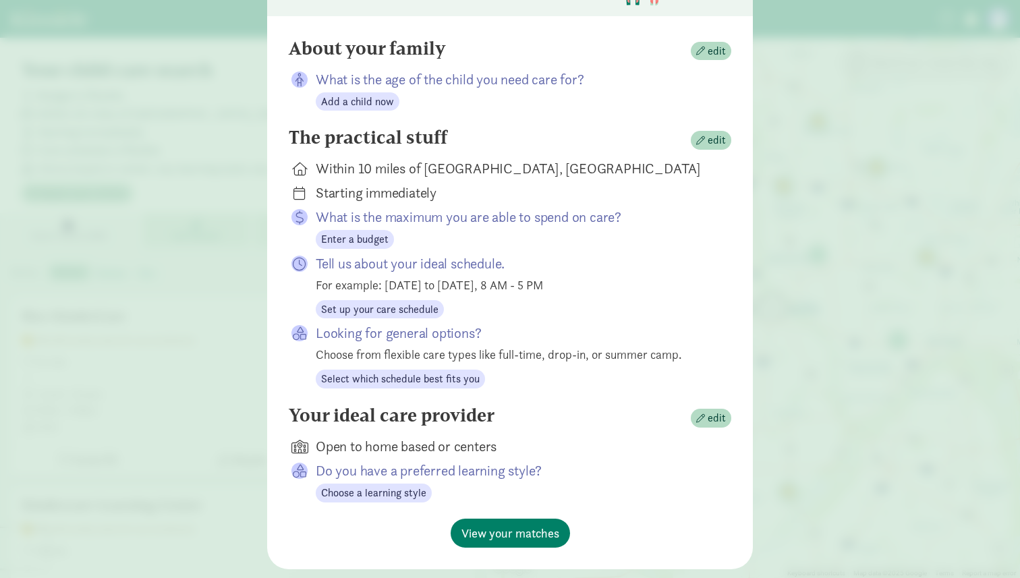
scroll to position [144, 0]
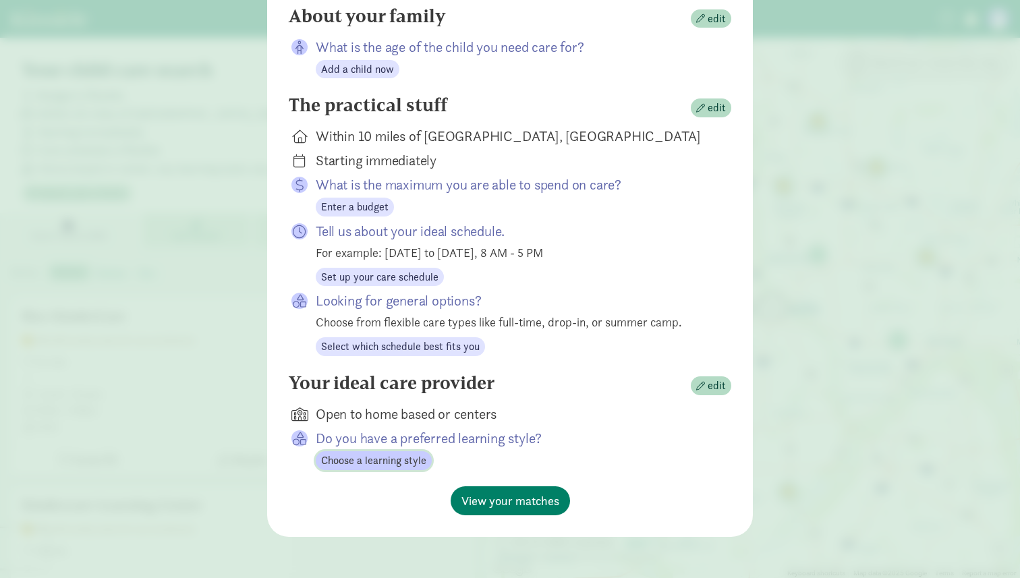
click at [380, 459] on span "Choose a learning style" at bounding box center [373, 461] width 105 height 16
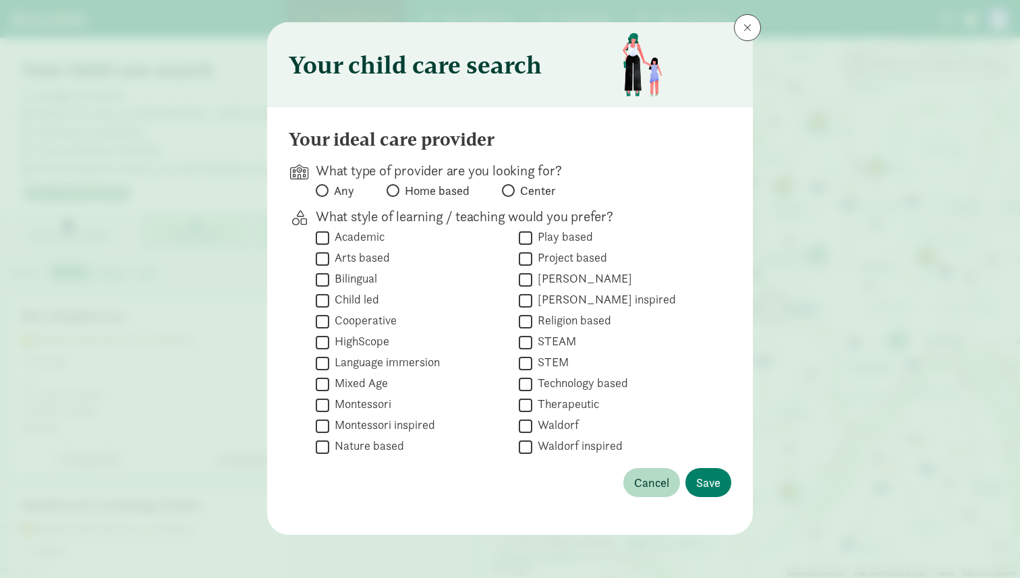
scroll to position [20, 0]
click at [509, 190] on input "Center" at bounding box center [506, 191] width 9 height 9
radio input "true"
click at [381, 398] on label "Montessori" at bounding box center [360, 405] width 62 height 16
click at [329, 398] on input "Montessori" at bounding box center [322, 406] width 13 height 18
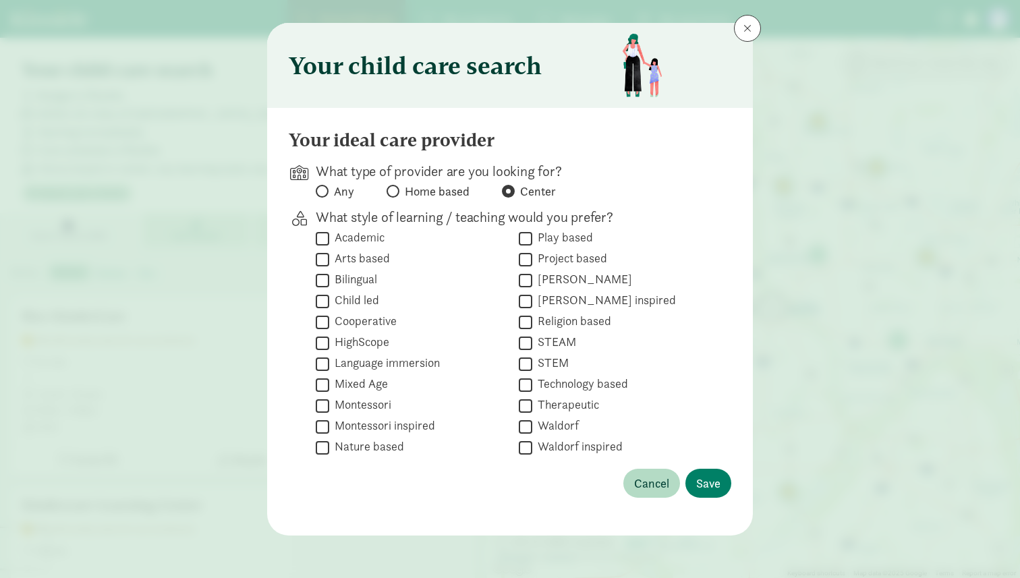
checkbox input "true"
click at [418, 431] on label "Montessori inspired" at bounding box center [382, 426] width 106 height 16
click at [329, 431] on input "Montessori inspired" at bounding box center [322, 427] width 13 height 18
checkbox input "true"
click at [727, 490] on button "Save" at bounding box center [708, 483] width 46 height 29
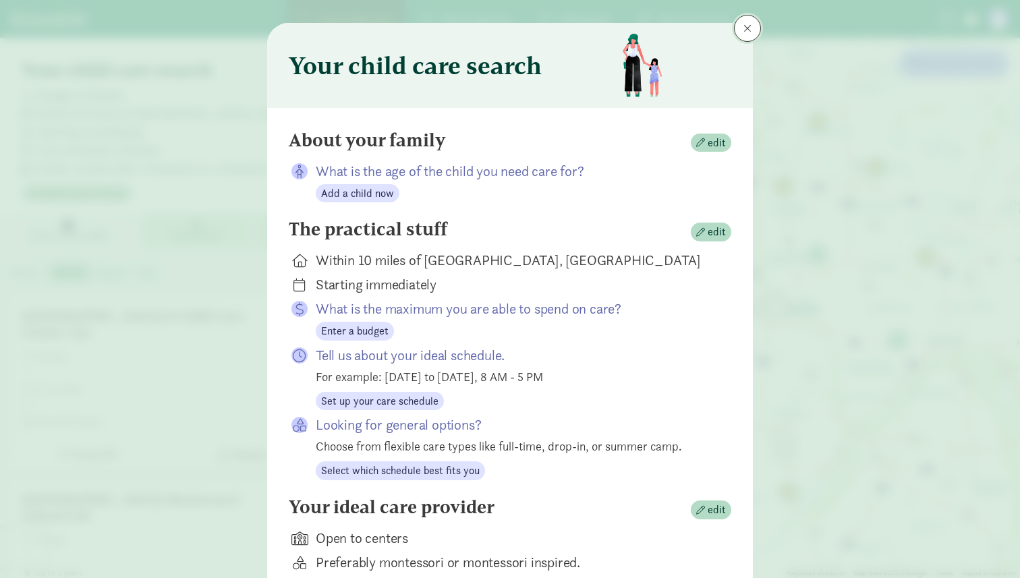
click at [748, 29] on span at bounding box center [747, 28] width 8 height 11
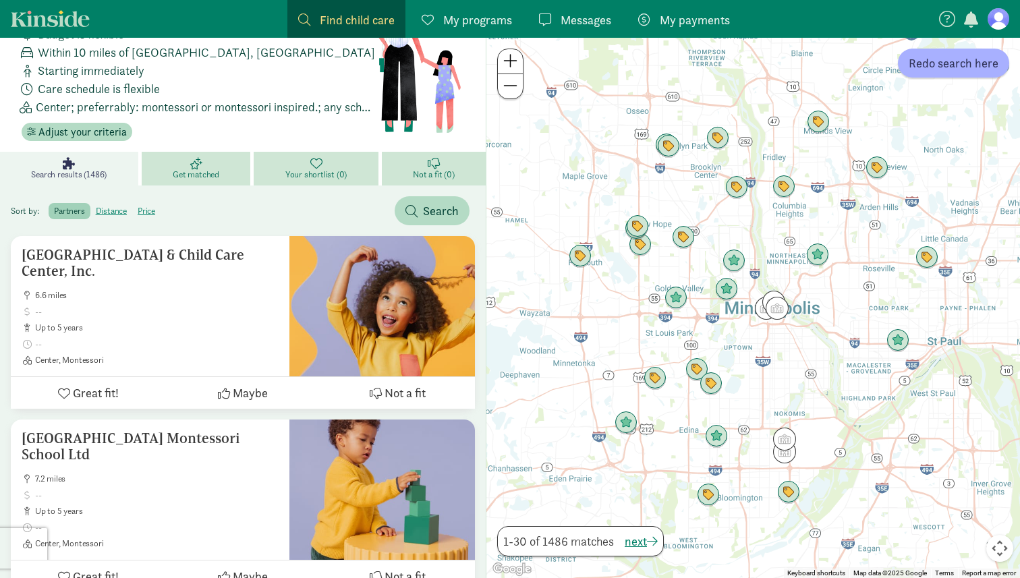
scroll to position [0, 0]
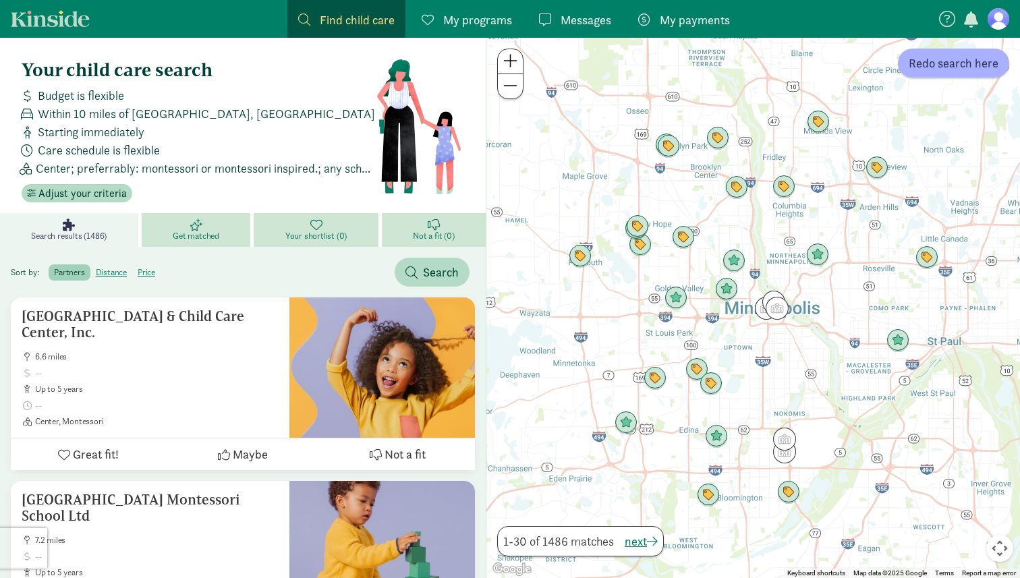
click at [337, 18] on span "Find child care" at bounding box center [357, 20] width 75 height 18
click at [435, 268] on span "Search" at bounding box center [441, 272] width 36 height 18
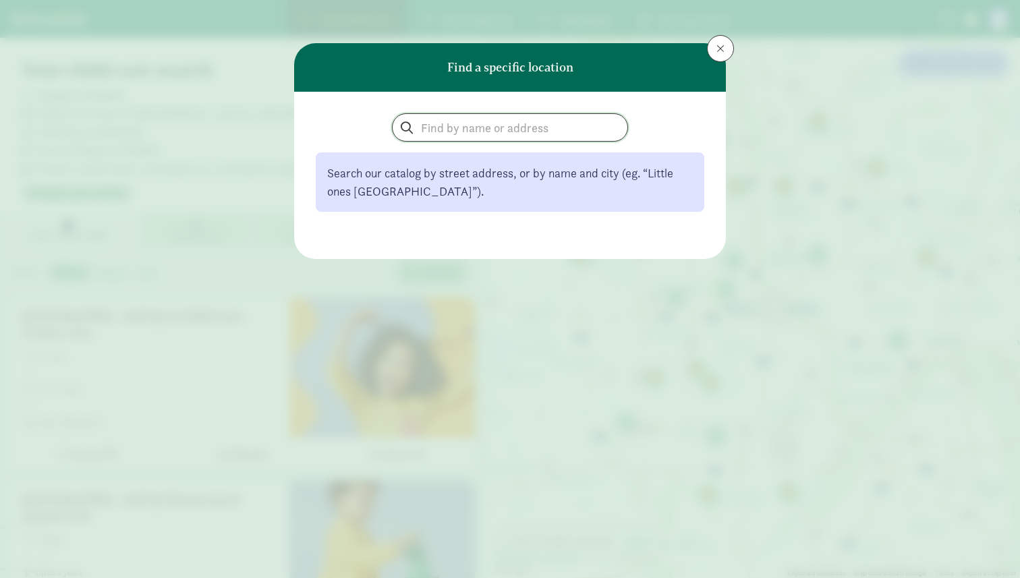
click at [428, 130] on input "search" at bounding box center [510, 127] width 235 height 27
paste input "Endeavor"
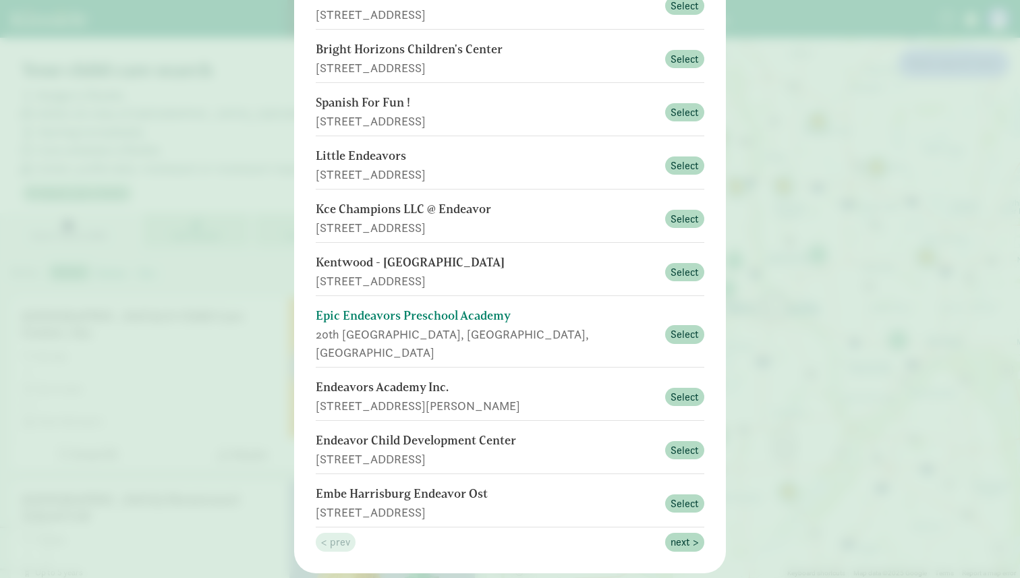
scroll to position [190, 0]
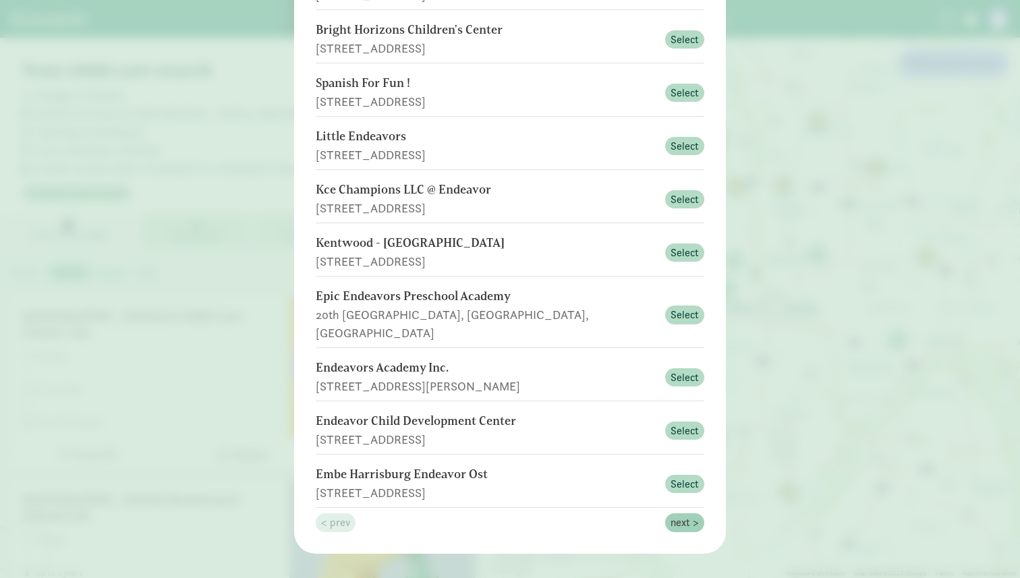
type input "Endeavor"
click at [691, 515] on span "next >" at bounding box center [685, 523] width 28 height 16
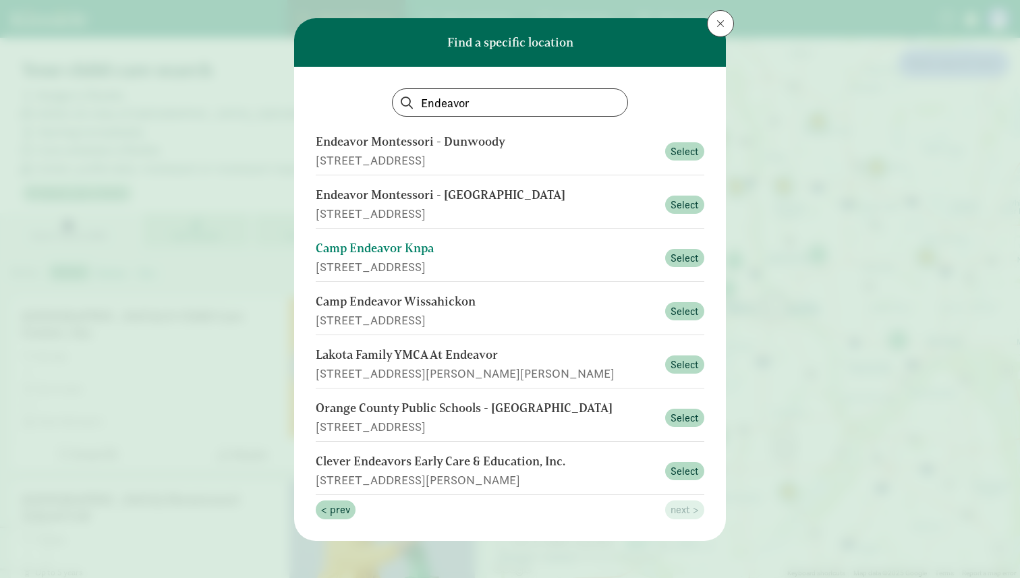
scroll to position [27, 0]
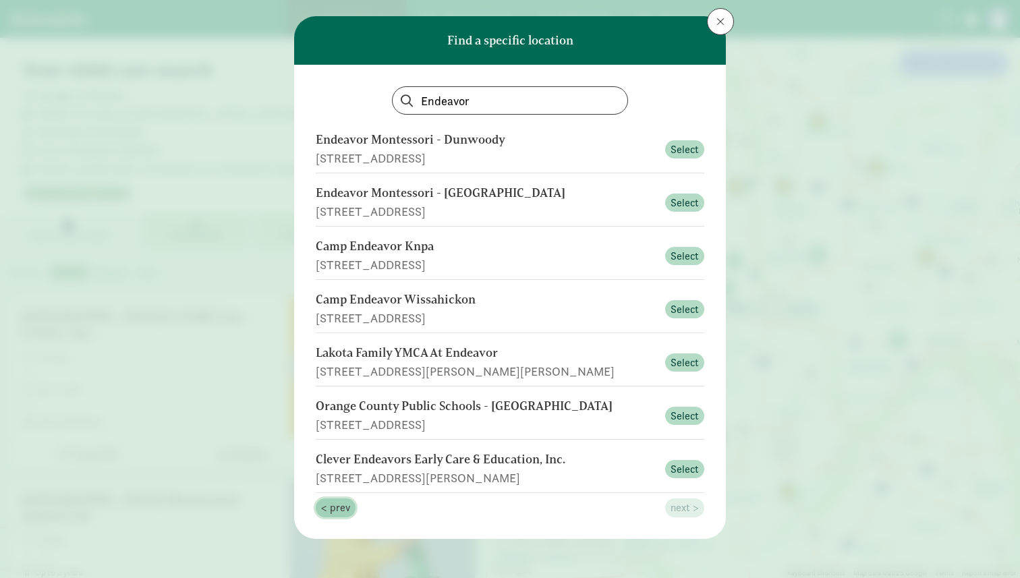
click at [337, 501] on span "< prev" at bounding box center [335, 508] width 29 height 16
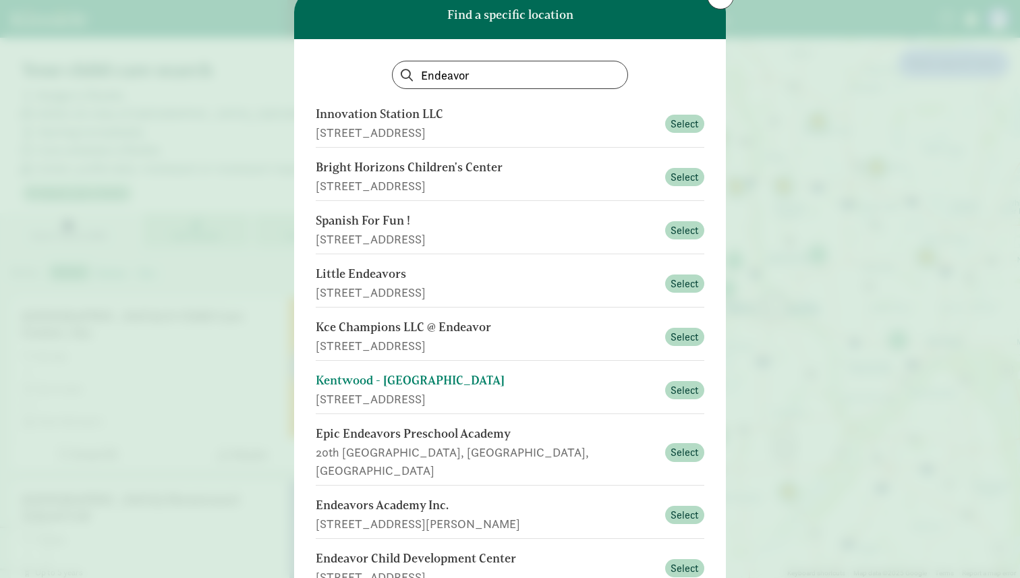
scroll to position [55, 0]
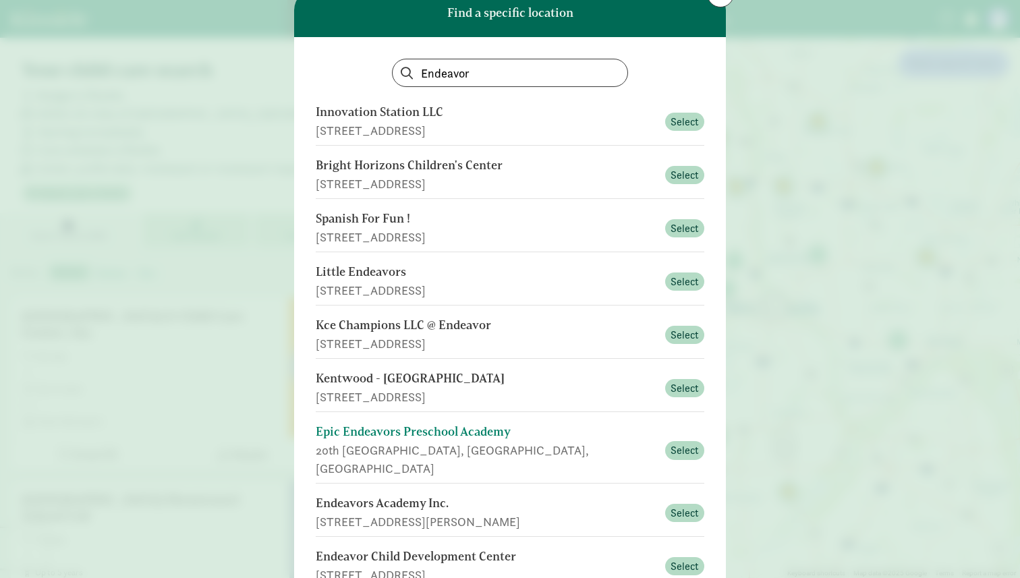
click at [437, 440] on div "Epic Endeavors Preschool Academy" at bounding box center [486, 432] width 341 height 18
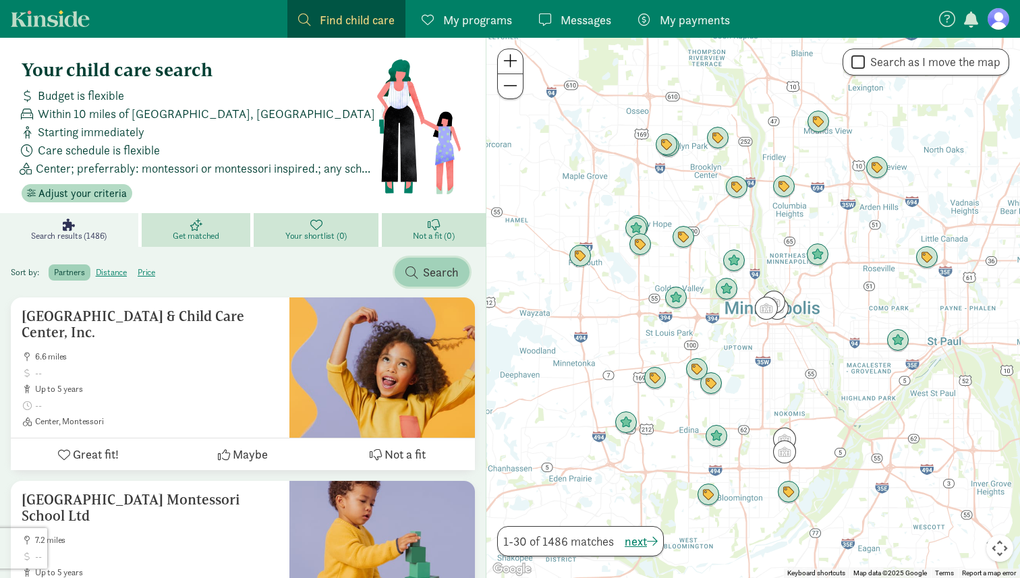
click at [420, 267] on span "Search" at bounding box center [431, 272] width 53 height 18
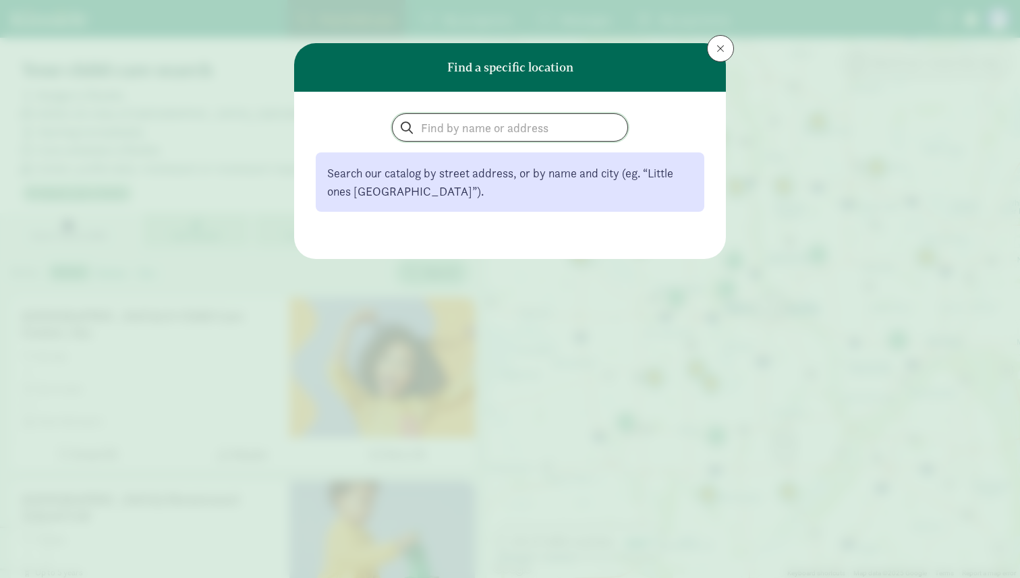
click at [424, 119] on input "search" at bounding box center [510, 127] width 235 height 27
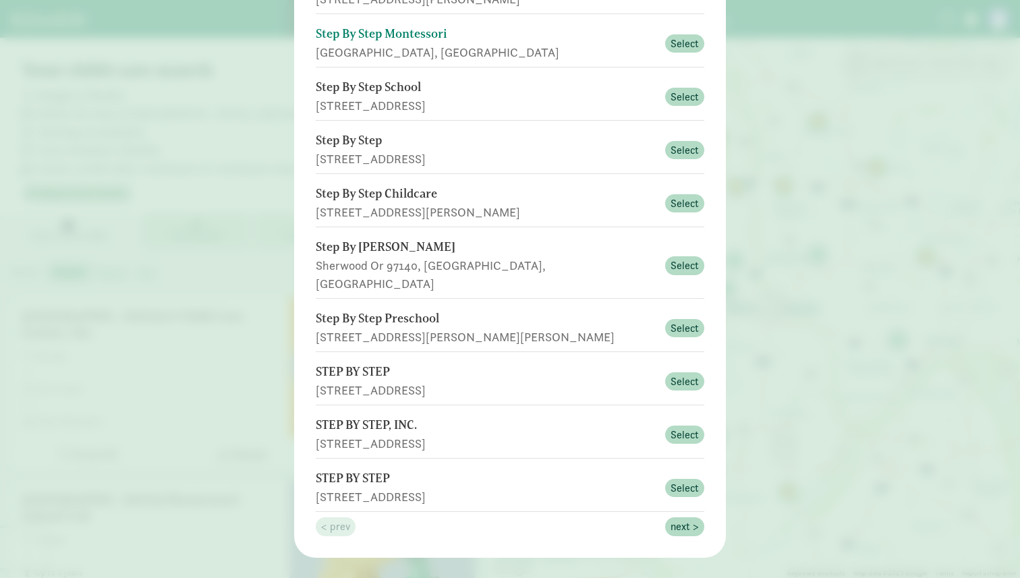
scroll to position [190, 0]
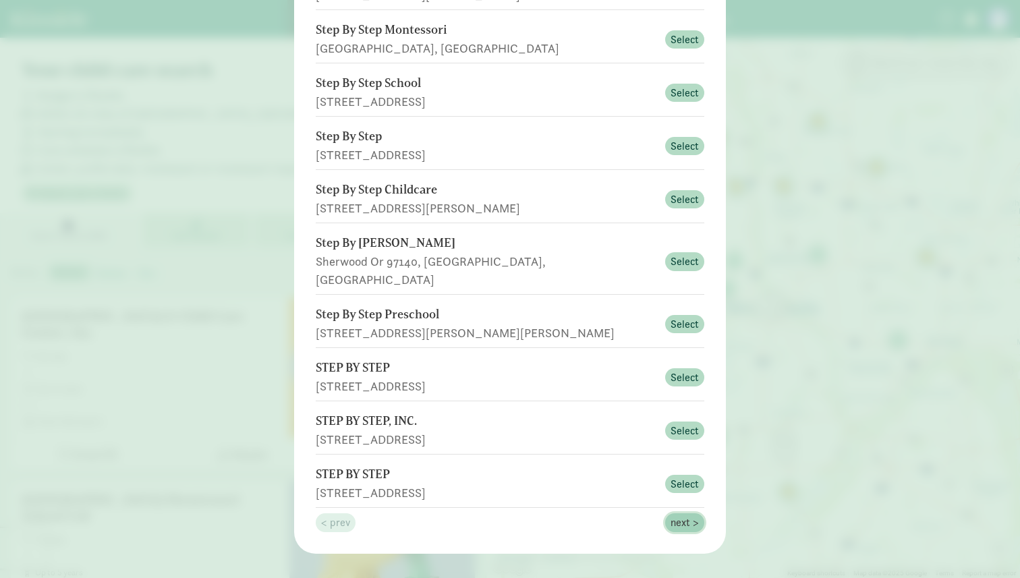
click at [689, 515] on span "next >" at bounding box center [685, 523] width 28 height 16
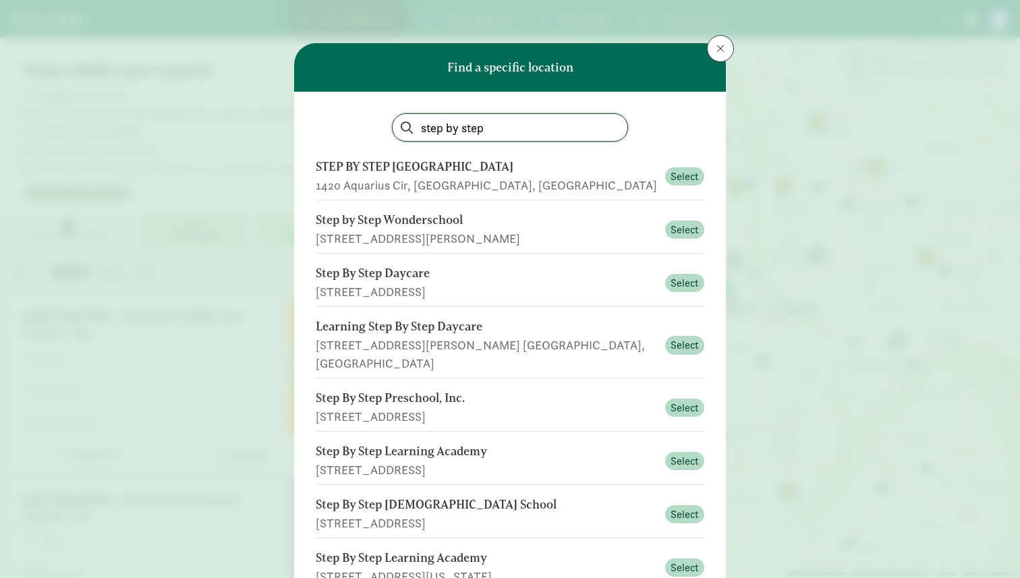
click at [528, 127] on input "step by step" at bounding box center [510, 127] width 235 height 27
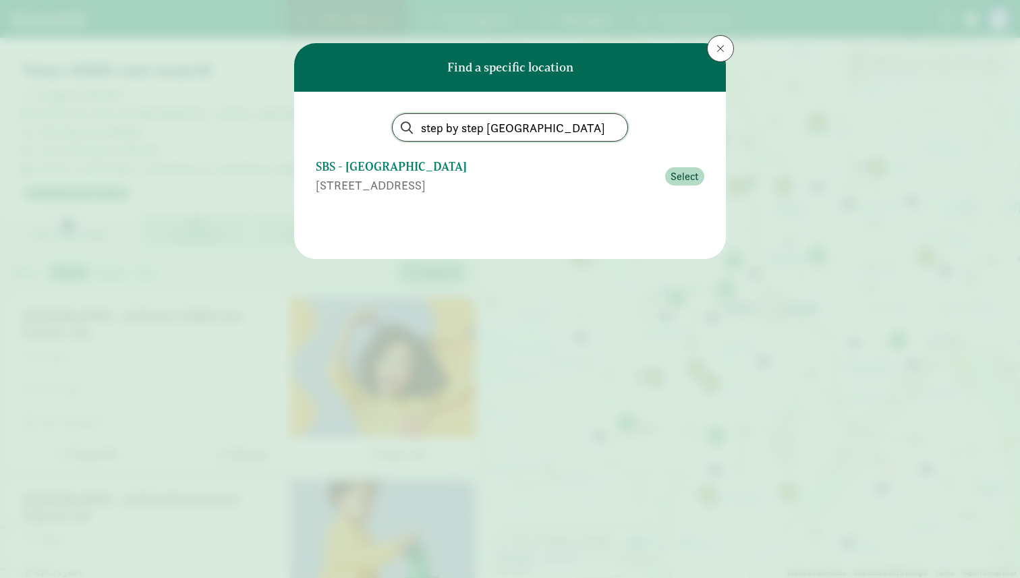
type input "step by step brooklyn park"
click at [522, 166] on div "SBS - [GEOGRAPHIC_DATA]" at bounding box center [486, 167] width 341 height 18
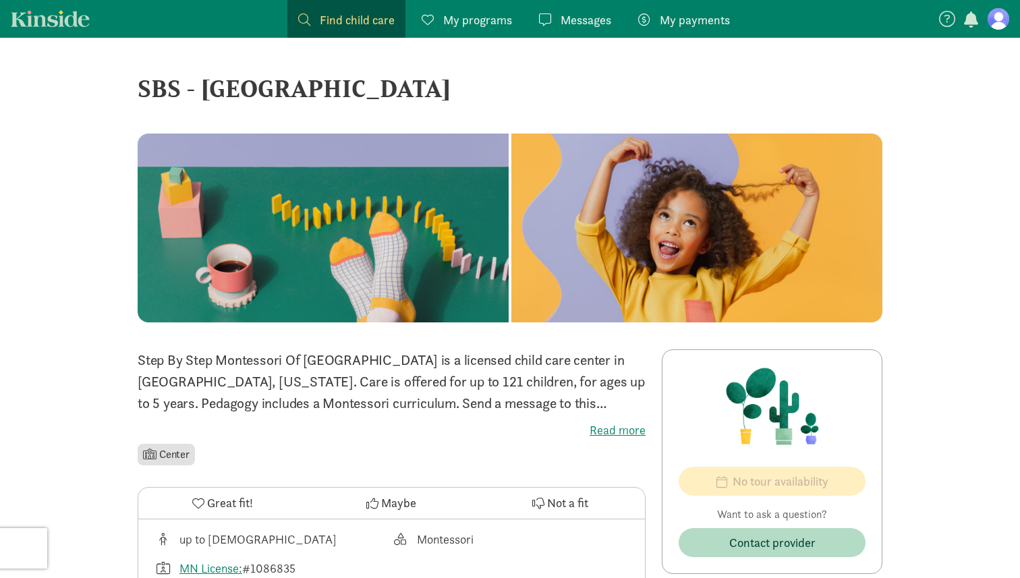
click at [463, 402] on p "Step By Step Montessori Of [GEOGRAPHIC_DATA] is a licensed child care center in…" at bounding box center [392, 381] width 508 height 65
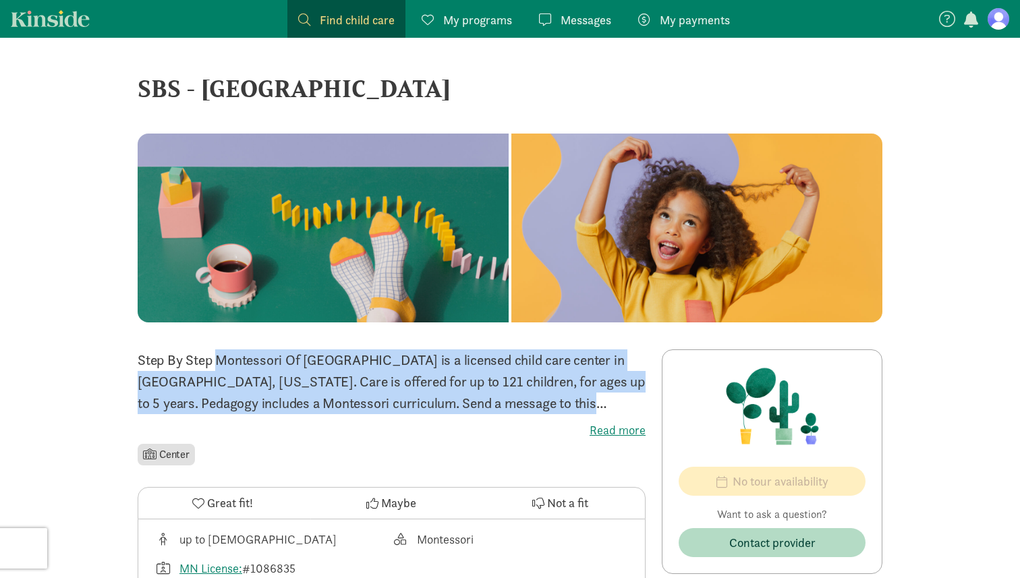
click at [463, 402] on p "Step By Step Montessori Of [GEOGRAPHIC_DATA] is a licensed child care center in…" at bounding box center [392, 381] width 508 height 65
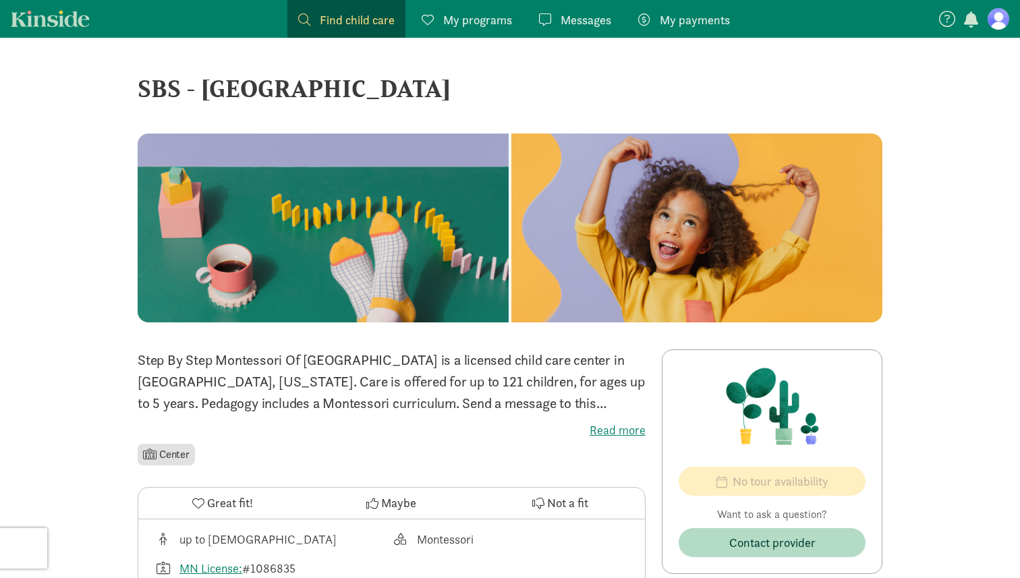
click at [426, 383] on p "Step By Step Montessori Of [GEOGRAPHIC_DATA] is a licensed child care center in…" at bounding box center [392, 381] width 508 height 65
click at [366, 14] on span "Find child care" at bounding box center [357, 20] width 75 height 18
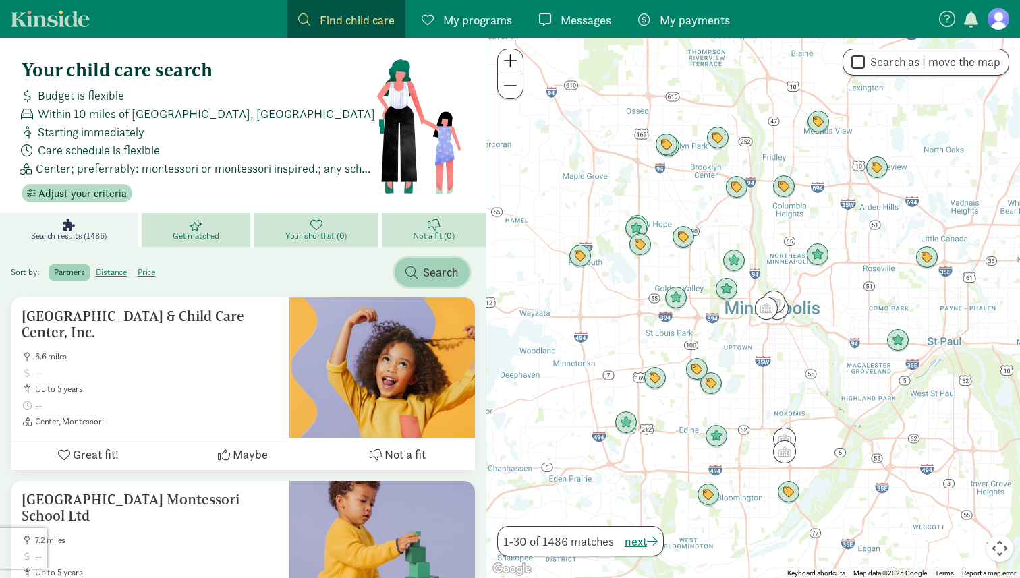
click at [414, 270] on span "button" at bounding box center [411, 272] width 12 height 12
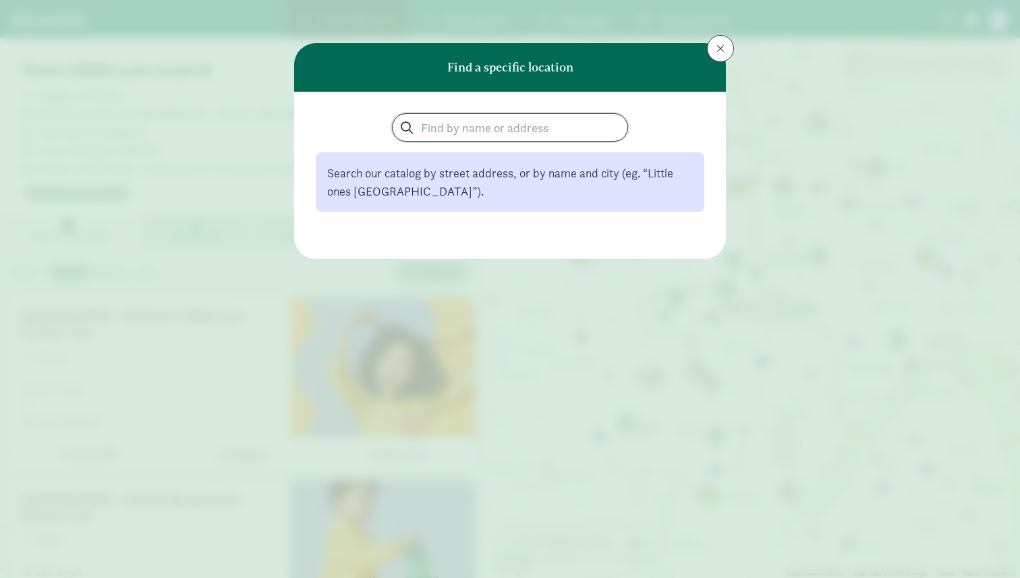
click at [422, 136] on input "search" at bounding box center [510, 127] width 235 height 27
click at [422, 136] on input "learning center" at bounding box center [510, 127] width 235 height 27
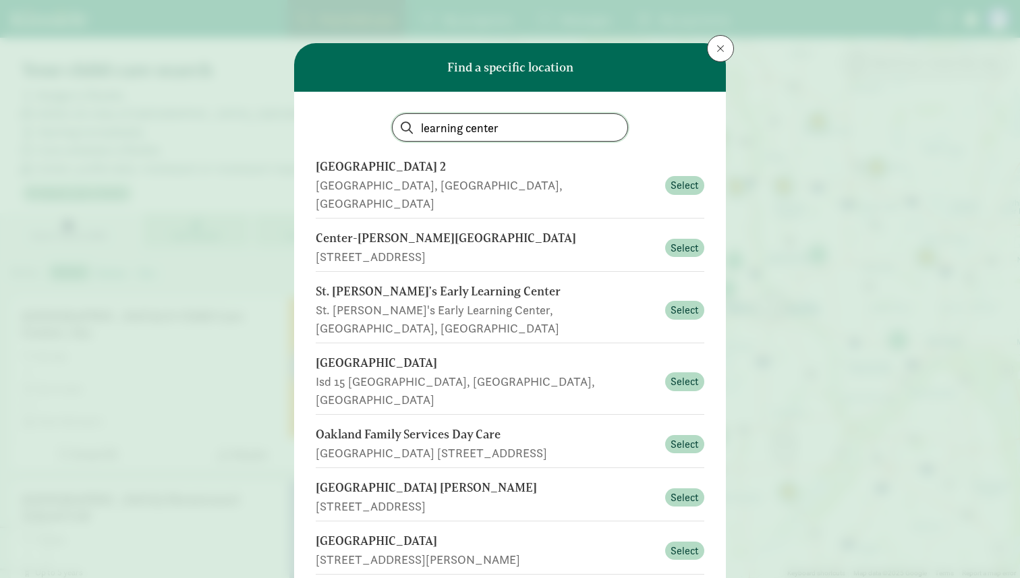
click at [418, 130] on input "learning center" at bounding box center [510, 127] width 235 height 27
type input "the learning center"
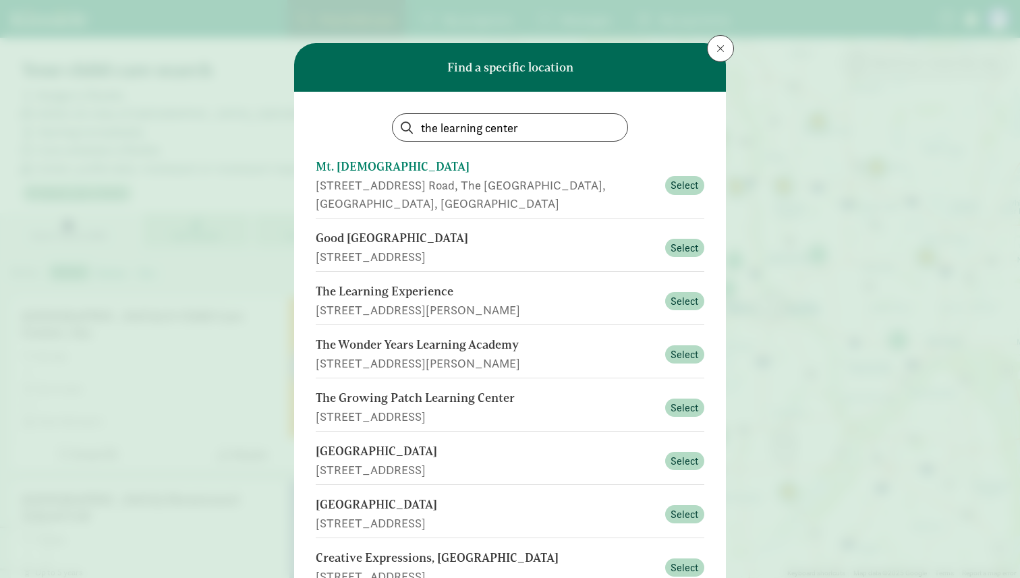
click at [354, 175] on div "Mt. [DEMOGRAPHIC_DATA]" at bounding box center [486, 167] width 341 height 18
